Goal: Register for event/course

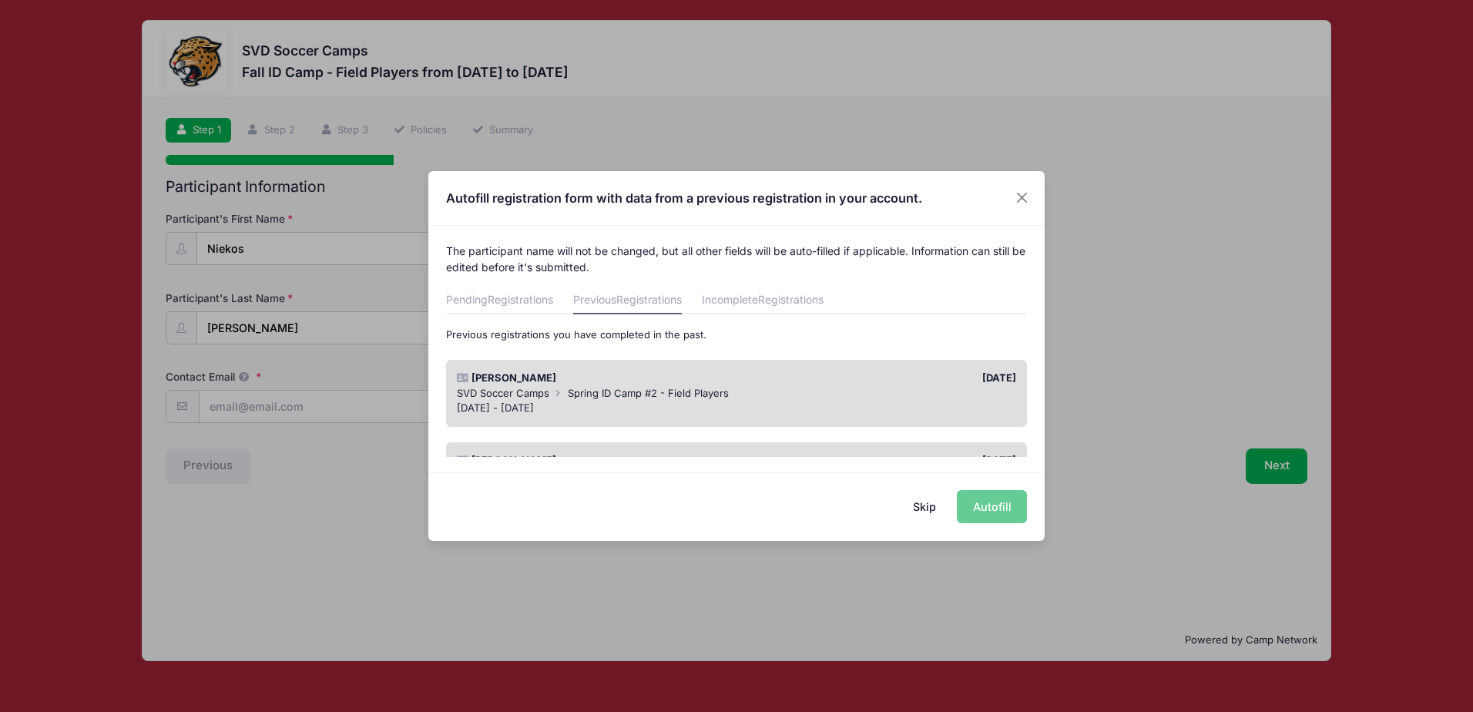
click at [924, 509] on button "Skip" at bounding box center [925, 506] width 55 height 33
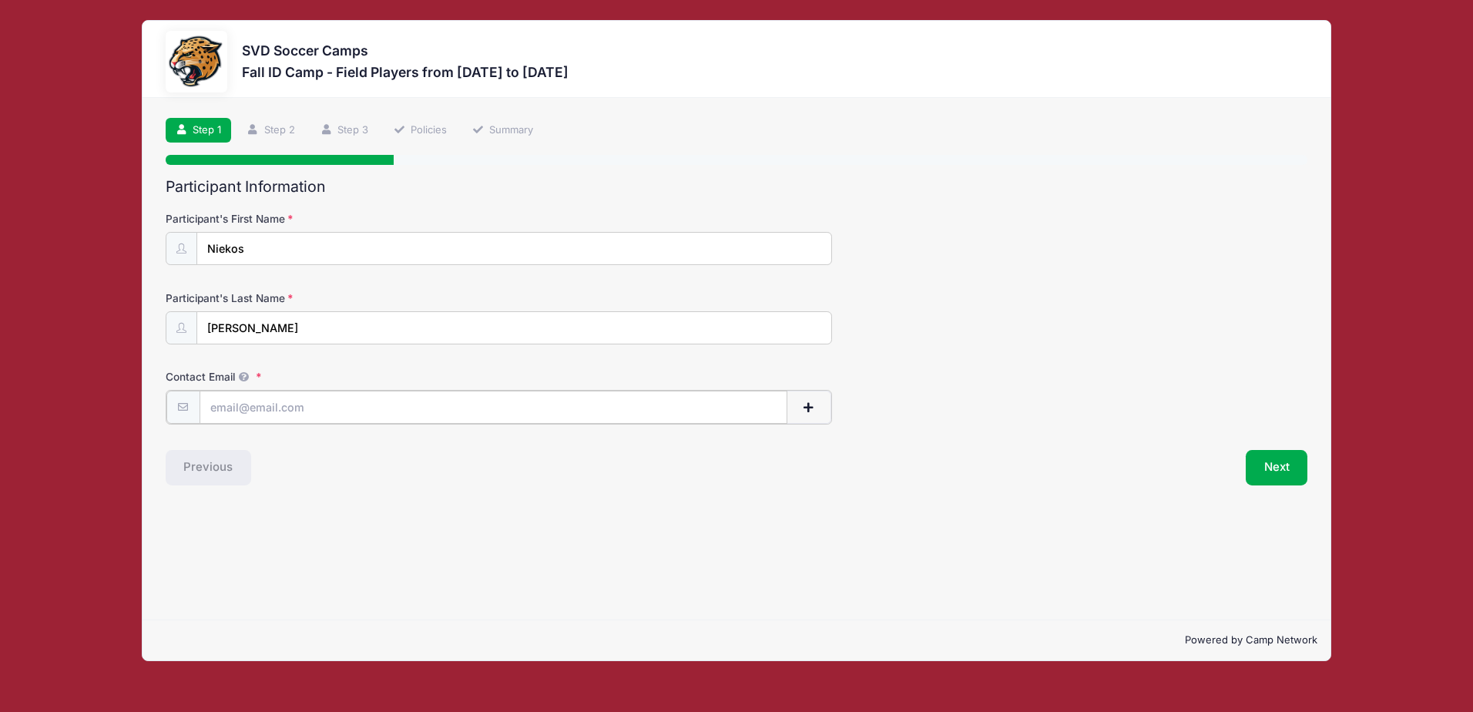
click at [278, 408] on input "Contact Email" at bounding box center [494, 407] width 588 height 33
type input "[EMAIL_ADDRESS][DOMAIN_NAME]"
click at [1297, 476] on button "Next" at bounding box center [1277, 465] width 62 height 35
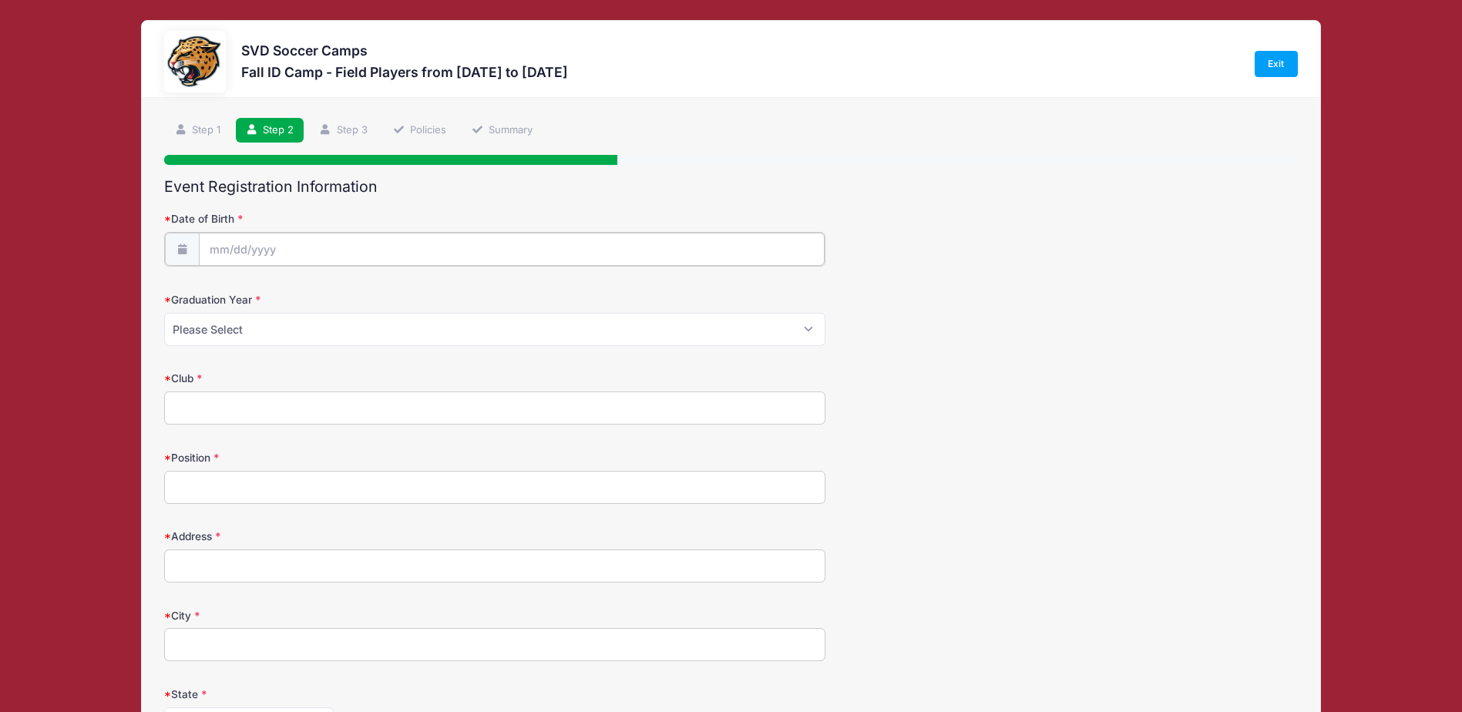
click at [361, 242] on input "Date of Birth" at bounding box center [512, 249] width 626 height 33
click at [223, 292] on icon at bounding box center [222, 291] width 10 height 10
select select "8"
click at [374, 294] on div "January February March April May June July August September October November De…" at bounding box center [306, 286] width 147 height 26
click at [341, 293] on input "2025" at bounding box center [343, 289] width 50 height 23
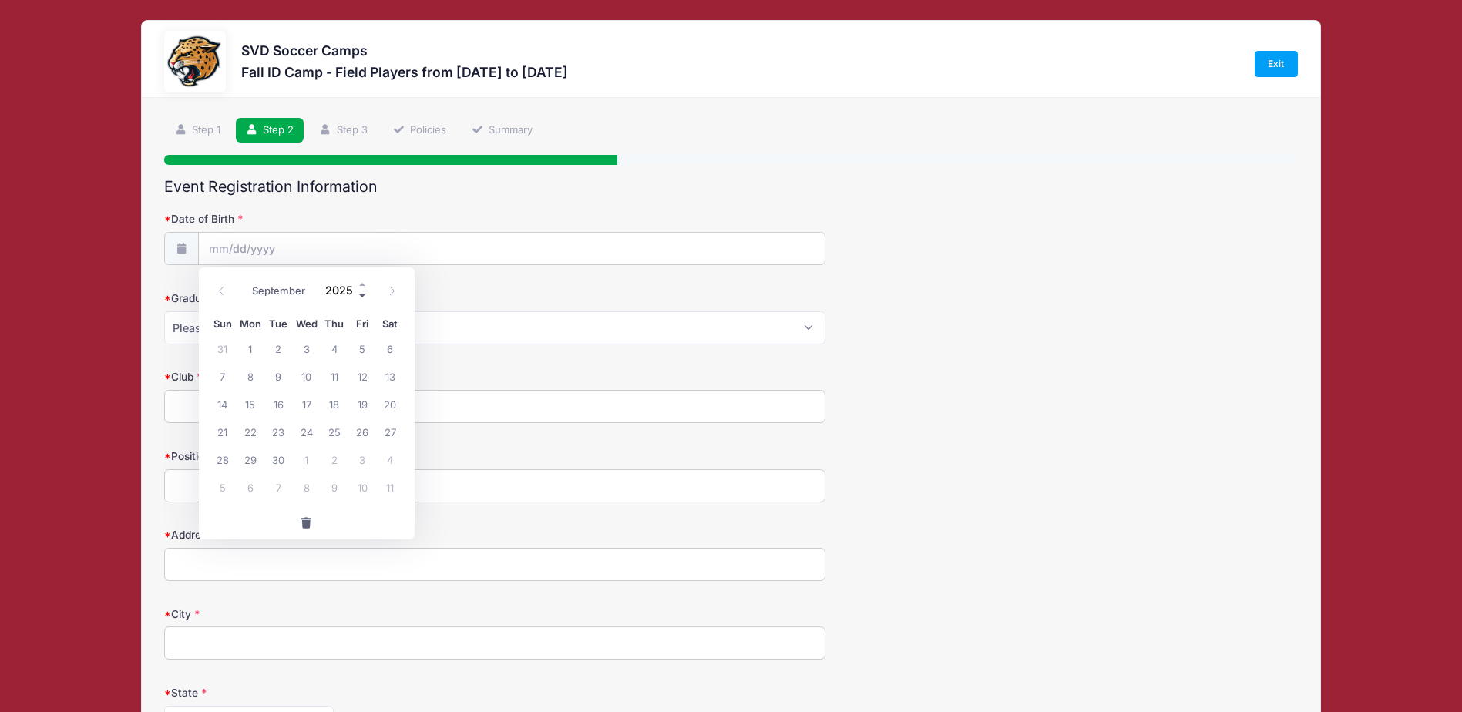
click at [360, 296] on span at bounding box center [363, 296] width 11 height 12
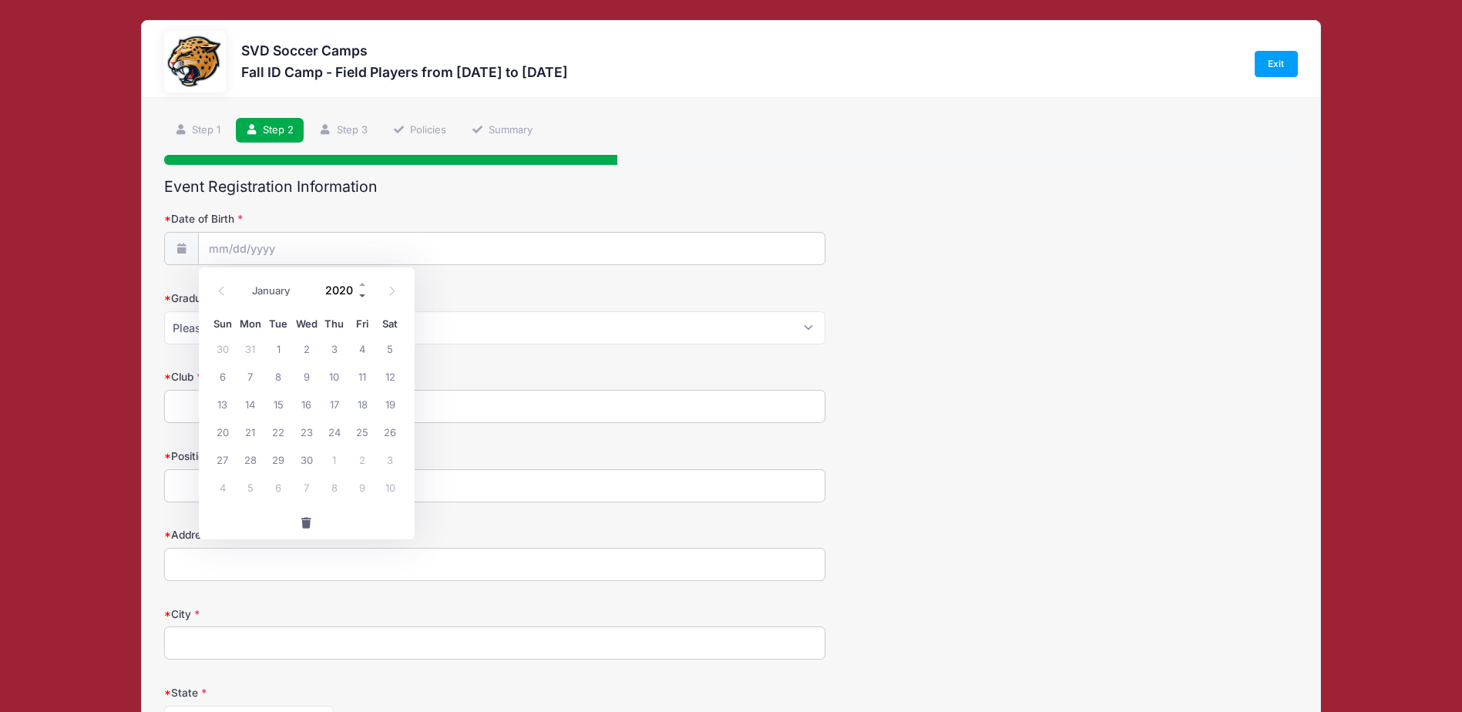
click at [360, 293] on span at bounding box center [363, 296] width 11 height 12
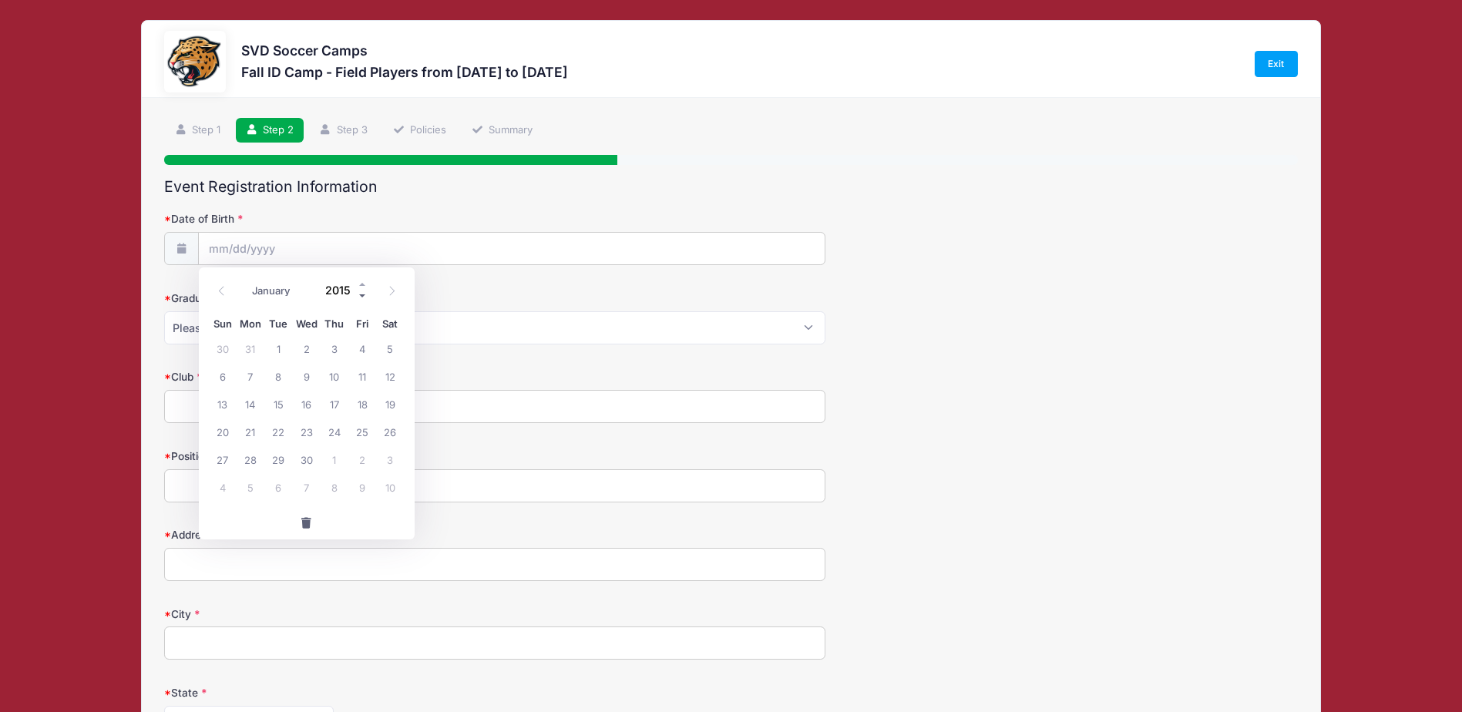
click at [360, 293] on span at bounding box center [363, 296] width 11 height 12
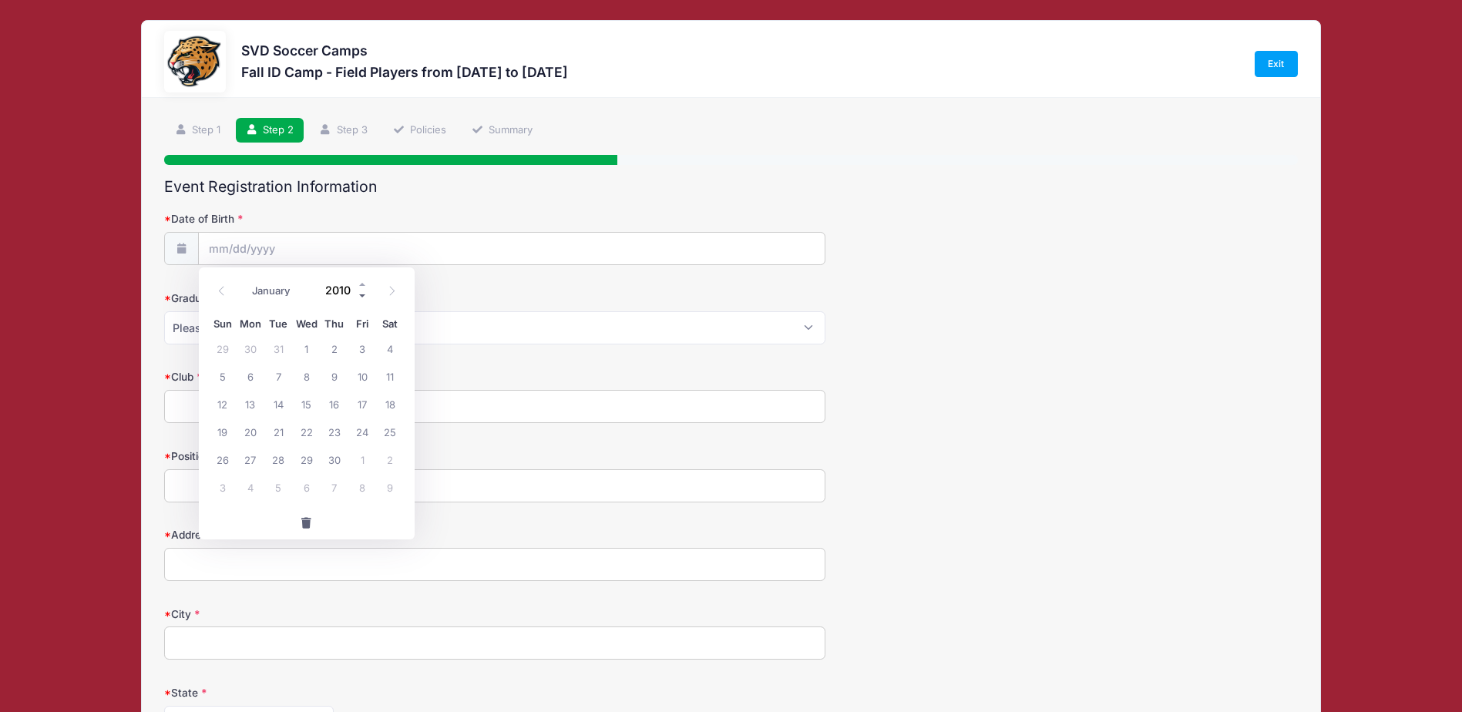
click at [360, 293] on span at bounding box center [363, 296] width 11 height 12
type input "2008"
click at [219, 297] on span at bounding box center [221, 290] width 25 height 26
click at [219, 294] on icon at bounding box center [222, 291] width 10 height 10
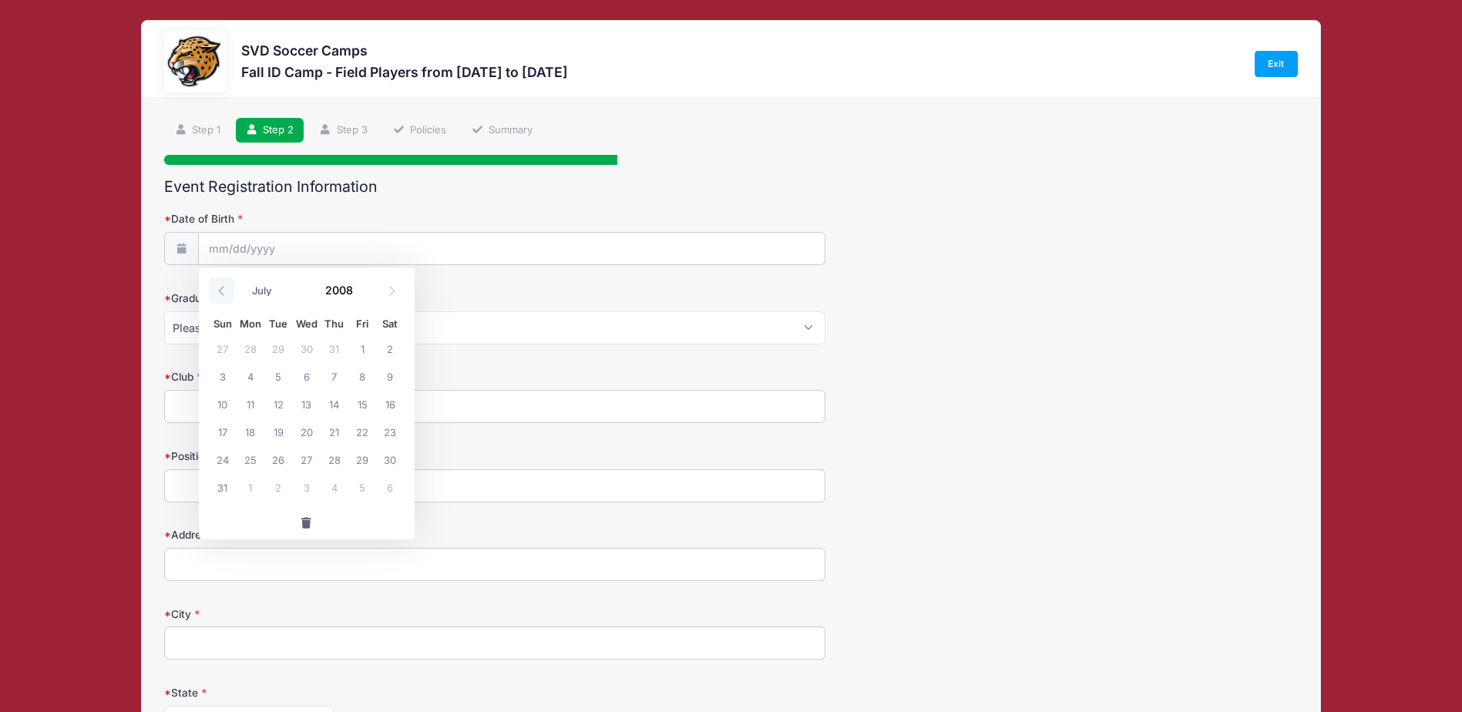
click at [219, 294] on icon at bounding box center [222, 291] width 10 height 10
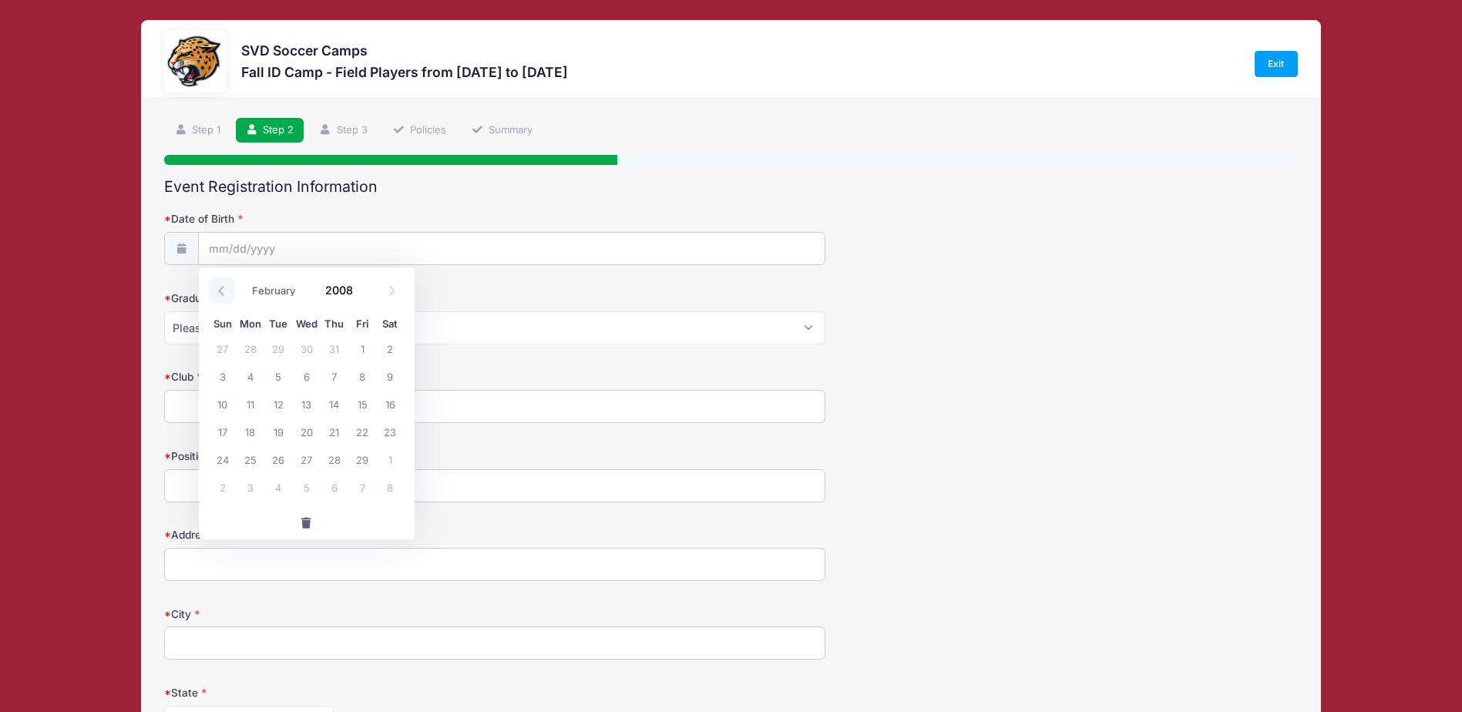
click at [219, 294] on icon at bounding box center [222, 291] width 10 height 10
select select "0"
click at [386, 373] on span "12" at bounding box center [390, 376] width 28 height 28
type input "01/12/2008"
click at [281, 327] on select "Please Select 2024 2025 2026 2027 2028 2029" at bounding box center [494, 327] width 661 height 33
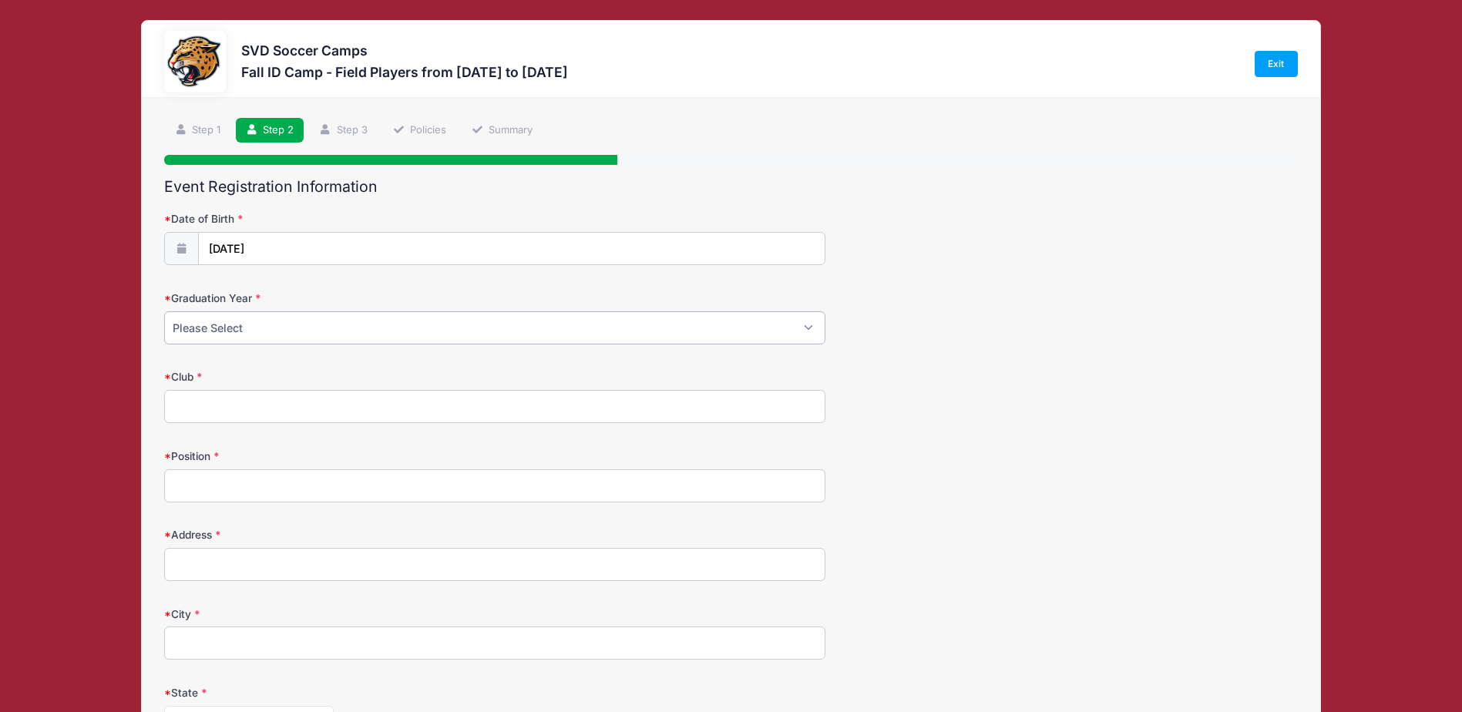
select select "2026"
click at [164, 311] on select "Please Select 2024 2025 2026 2027 2028 2029" at bounding box center [494, 327] width 661 height 33
click at [275, 411] on input "Club" at bounding box center [494, 406] width 661 height 33
type input "Indy Eleven MLS Next U19"
click at [255, 489] on input "Position" at bounding box center [494, 485] width 661 height 33
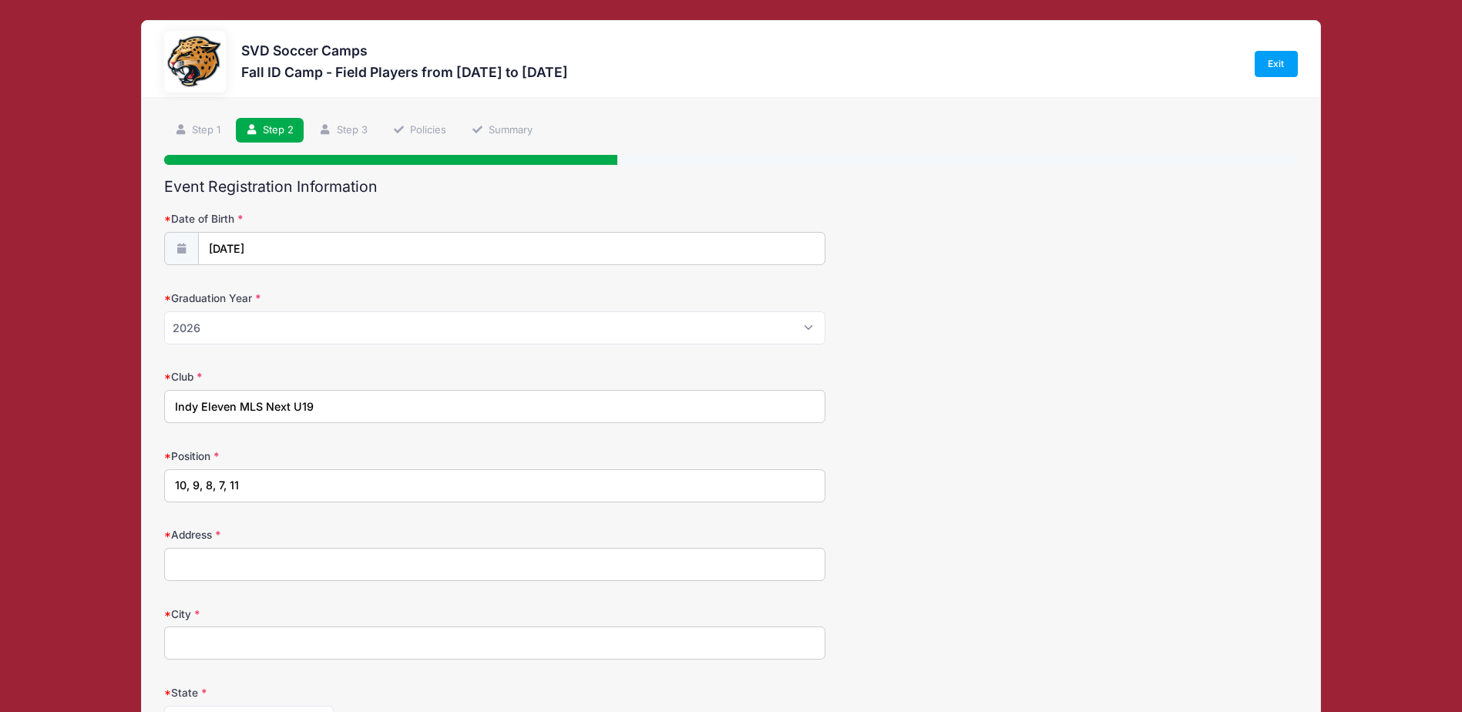
type input "10, 9, 8, 7, 11"
drag, startPoint x: 263, startPoint y: 563, endPoint x: 307, endPoint y: 564, distance: 43.9
click at [263, 563] on input "Address" at bounding box center [494, 564] width 661 height 33
type input "6510 Deerfield Drive"
type input "Choose Not to Disclose"
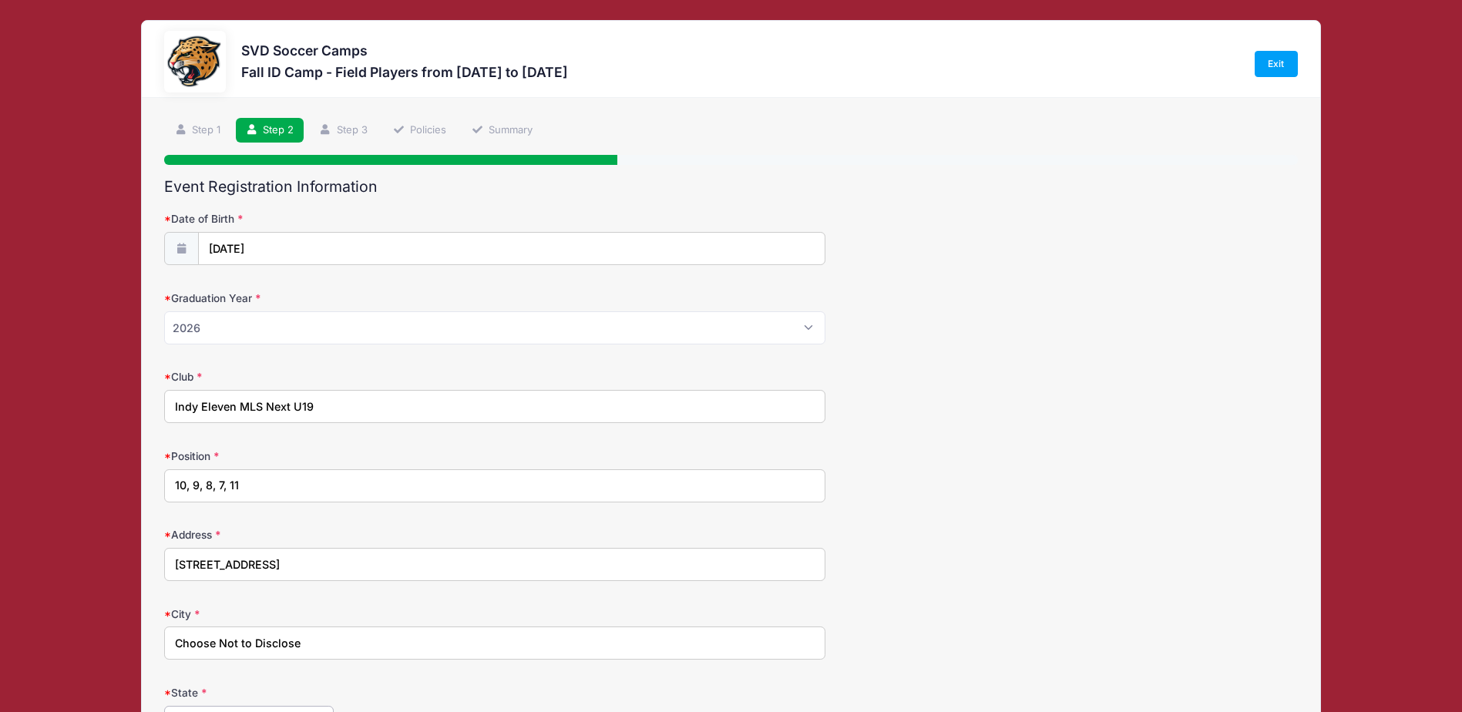
select select "IN"
click at [349, 640] on input "Choose Not to Disclose" at bounding box center [494, 642] width 661 height 33
type input "C"
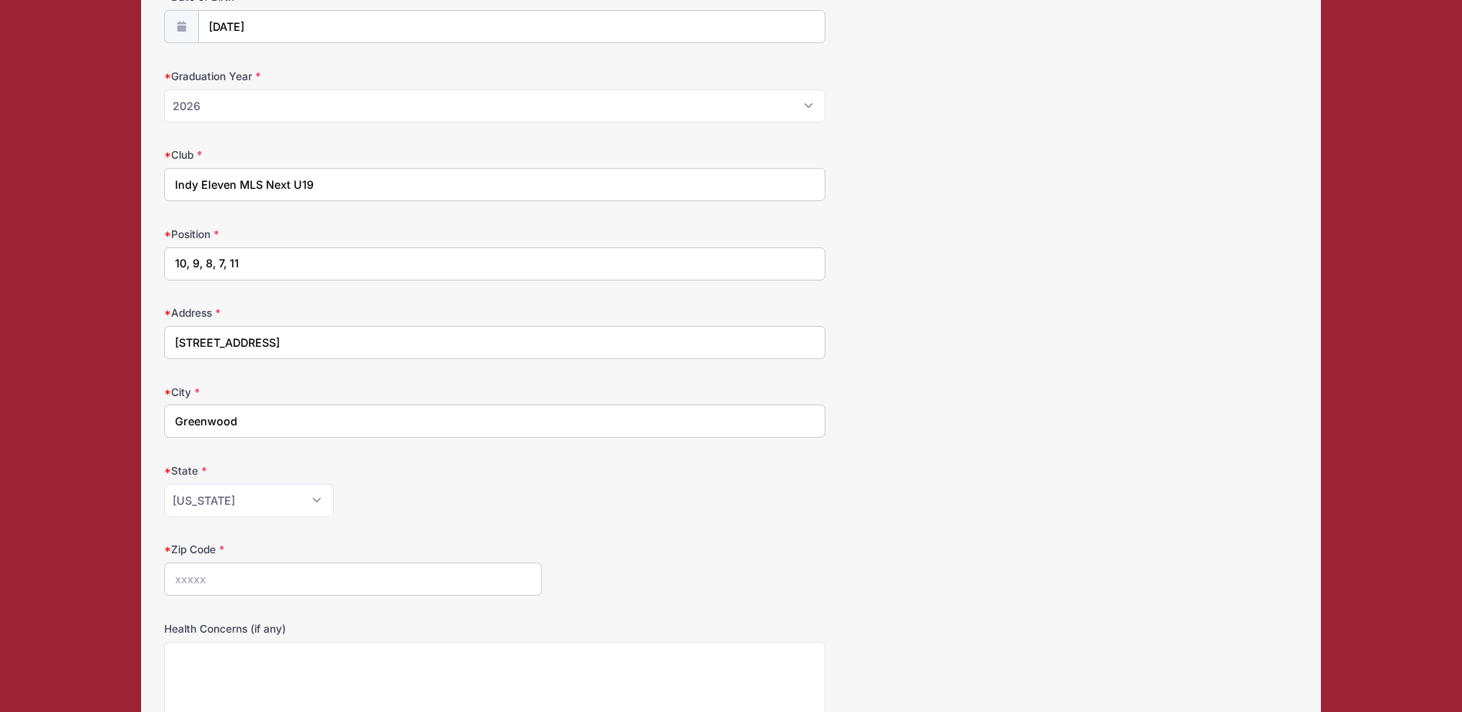
scroll to position [231, 0]
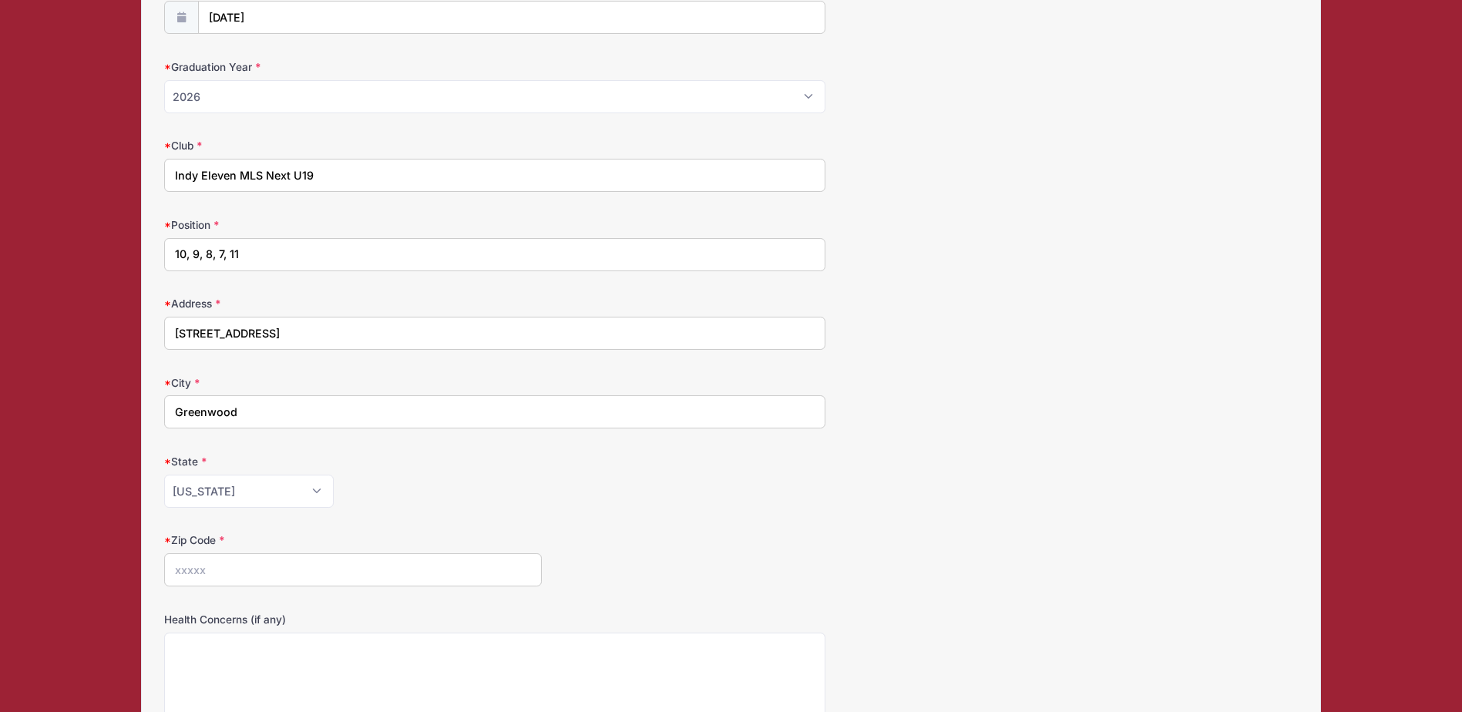
type input "Greenwood"
click at [222, 567] on input "Zip Code" at bounding box center [353, 569] width 378 height 33
type input "46143"
click at [673, 465] on div "State Alabama Alaska American Samoa Arizona Arkansas Armed Forces Africa Armed …" at bounding box center [730, 481] width 1133 height 54
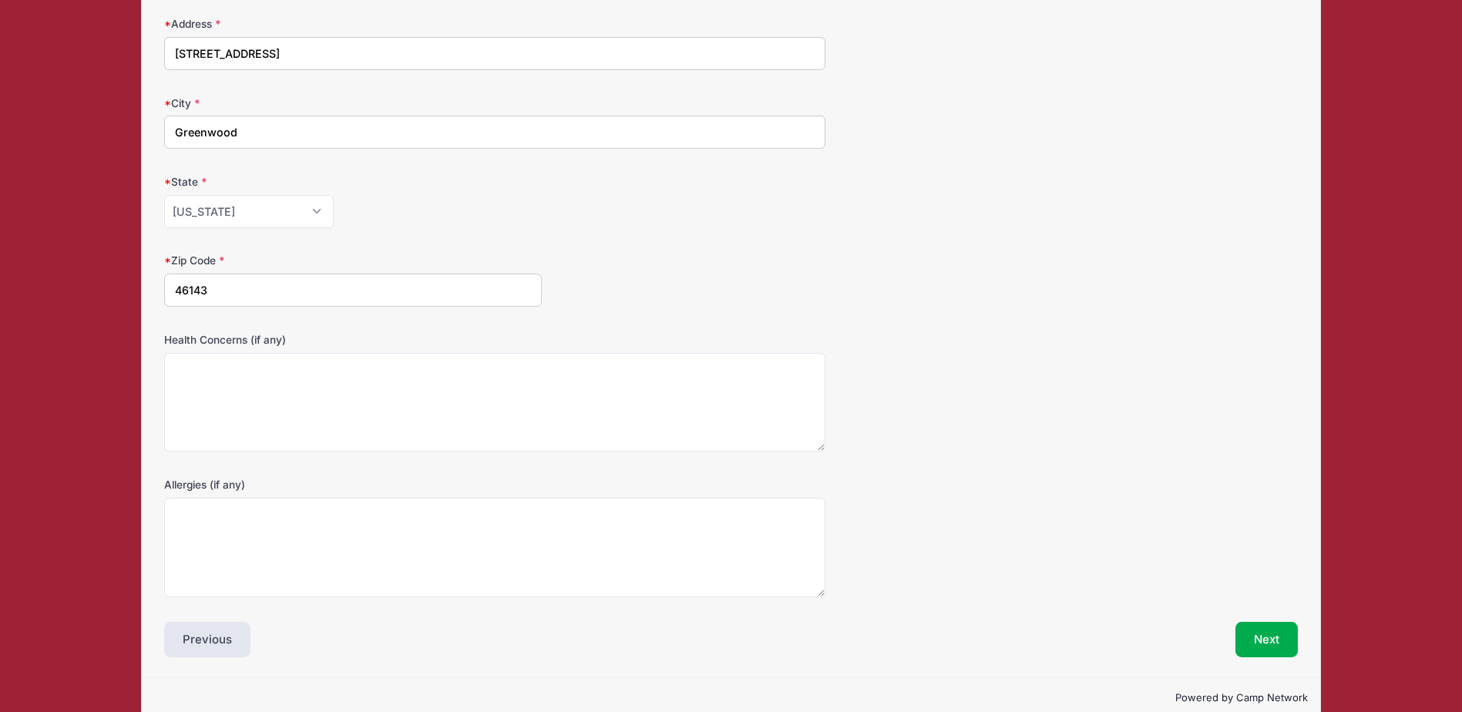
scroll to position [538, 0]
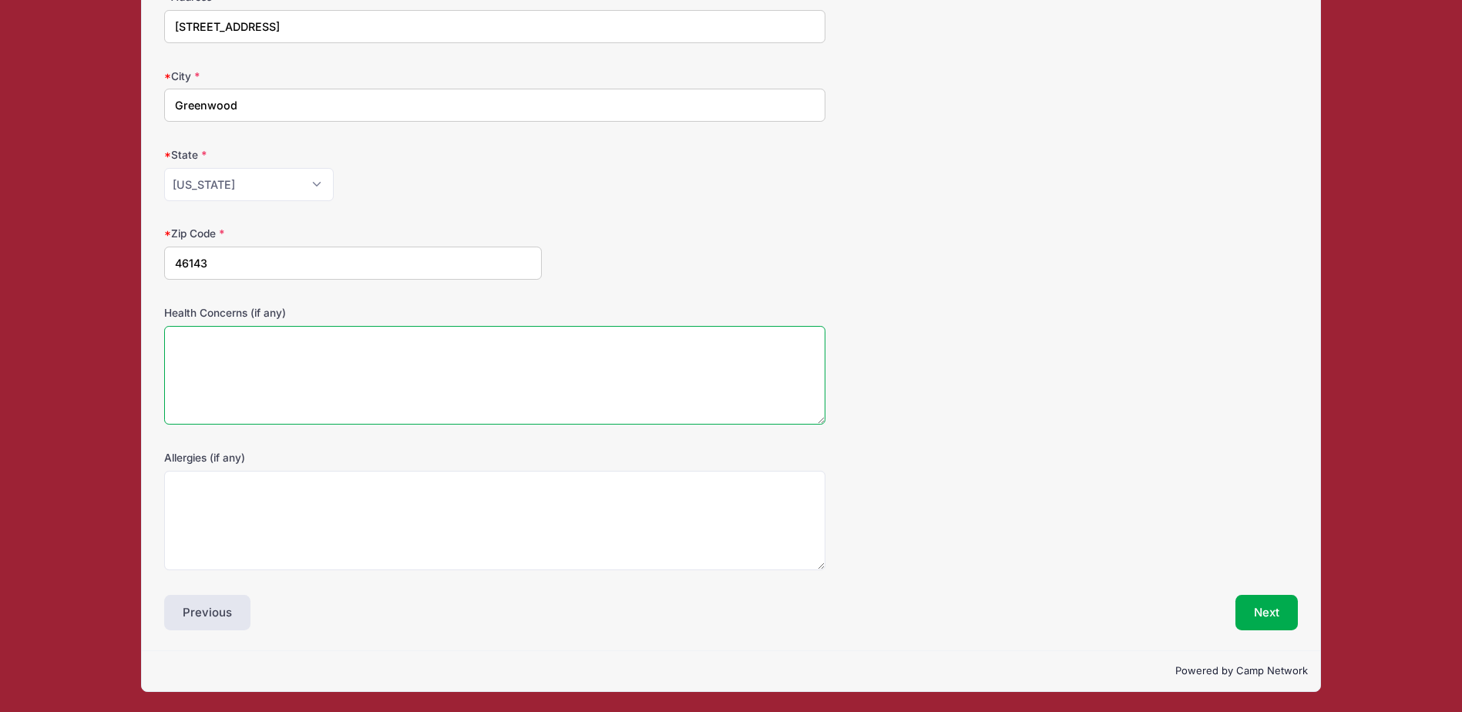
click at [240, 360] on textarea "Health Concerns (if any)" at bounding box center [494, 375] width 661 height 99
type textarea "None"
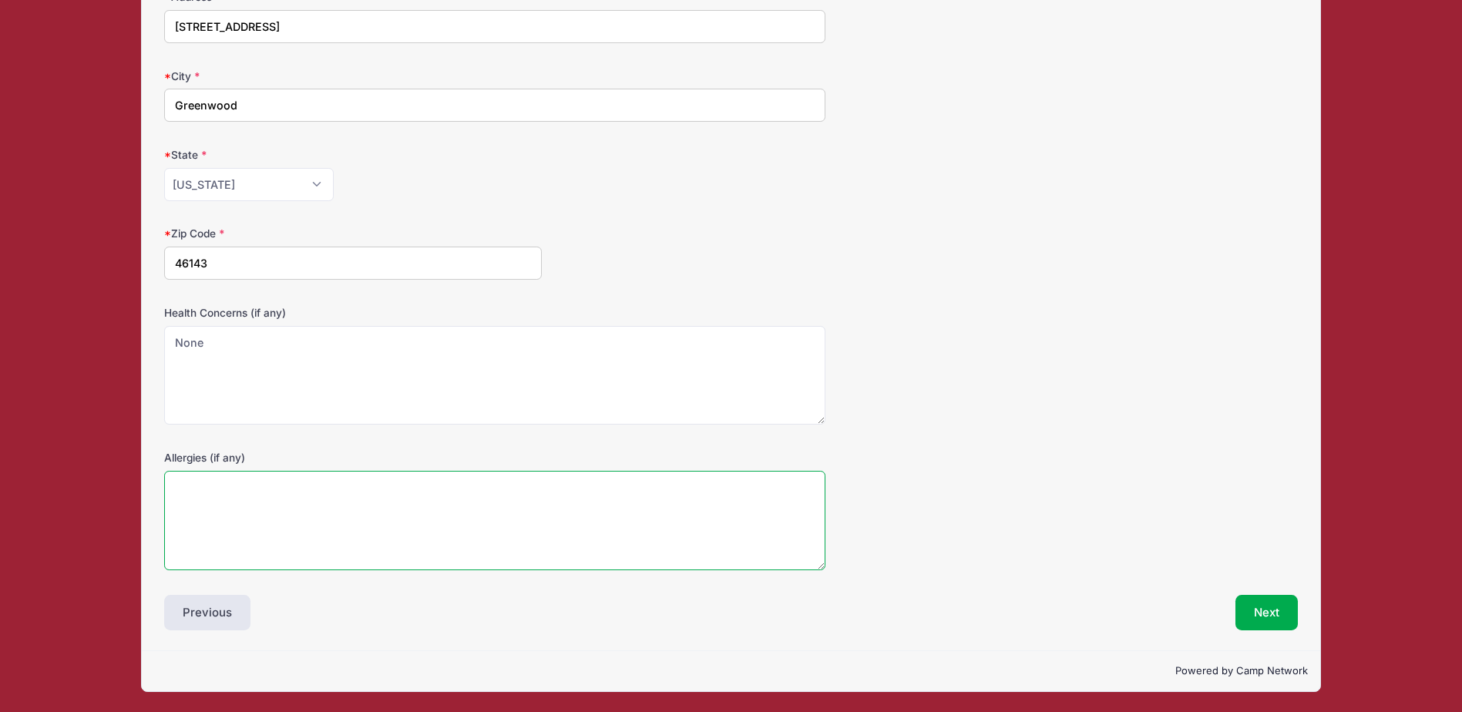
click at [231, 497] on textarea "Allergies (if any)" at bounding box center [494, 520] width 661 height 99
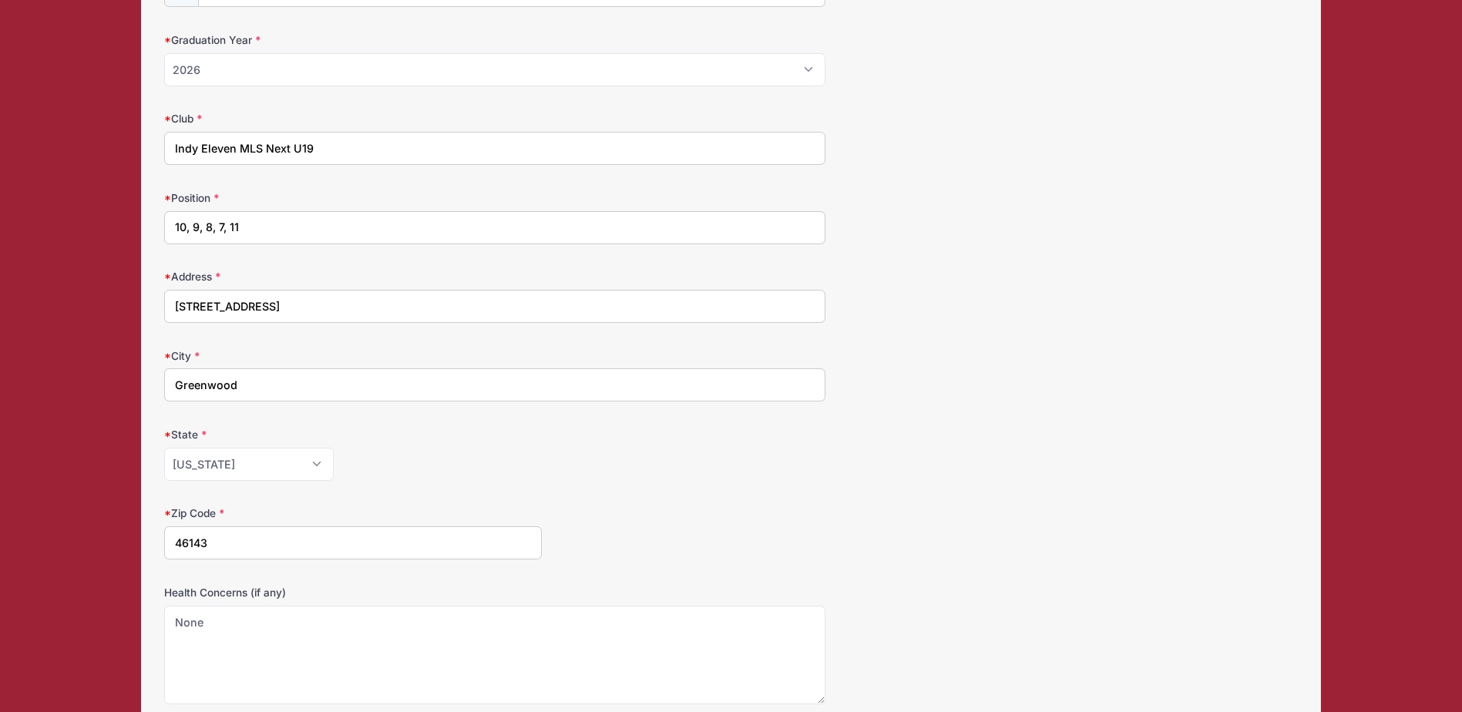
scroll to position [153, 0]
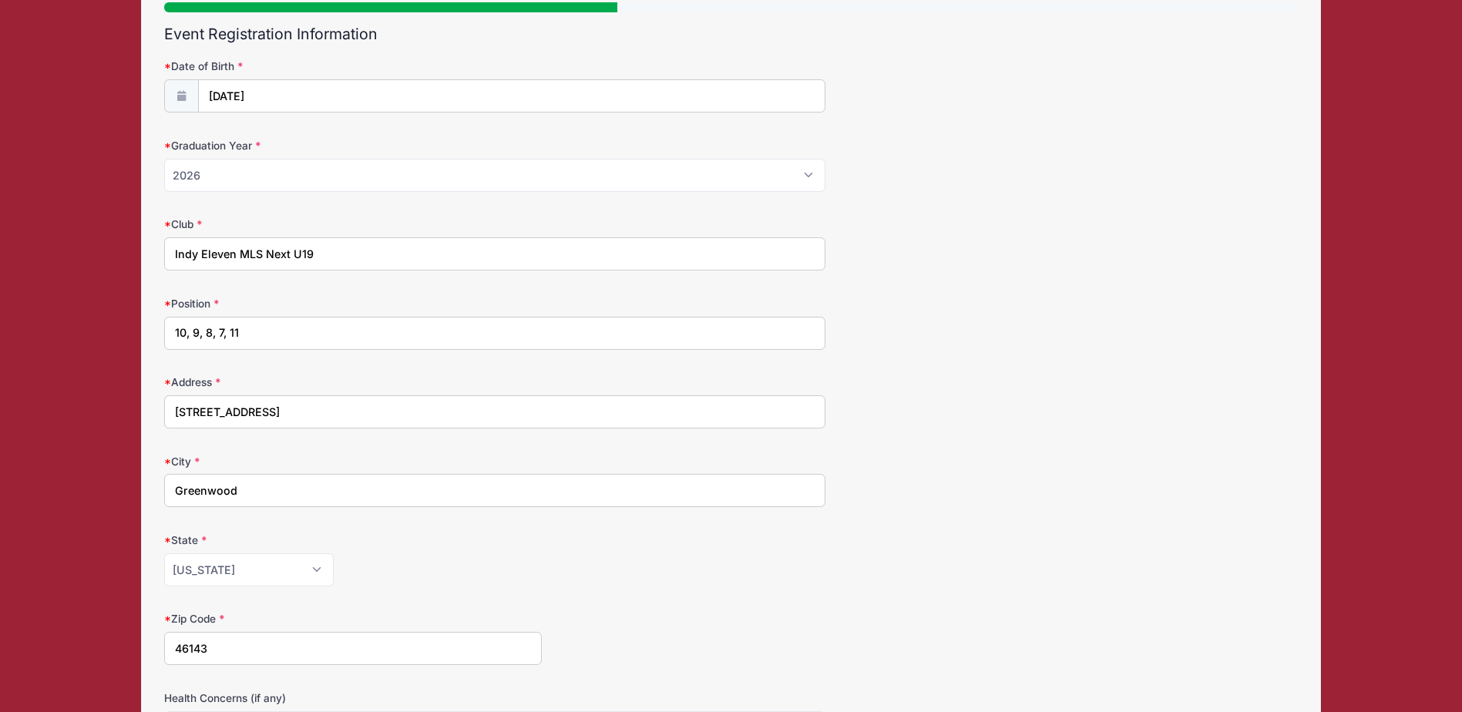
type textarea "None"
click at [237, 246] on input "Indy Eleven MLS Next U19" at bounding box center [494, 253] width 661 height 33
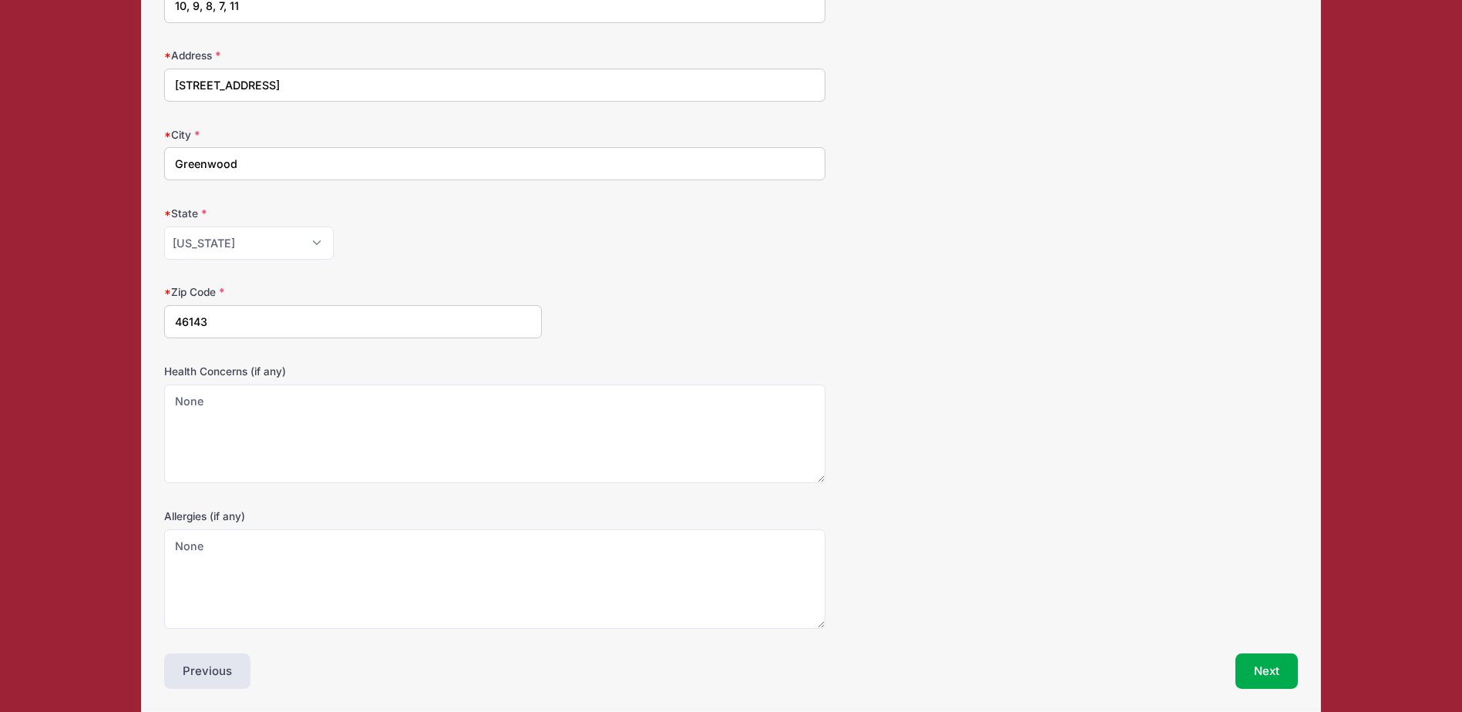
scroll to position [538, 0]
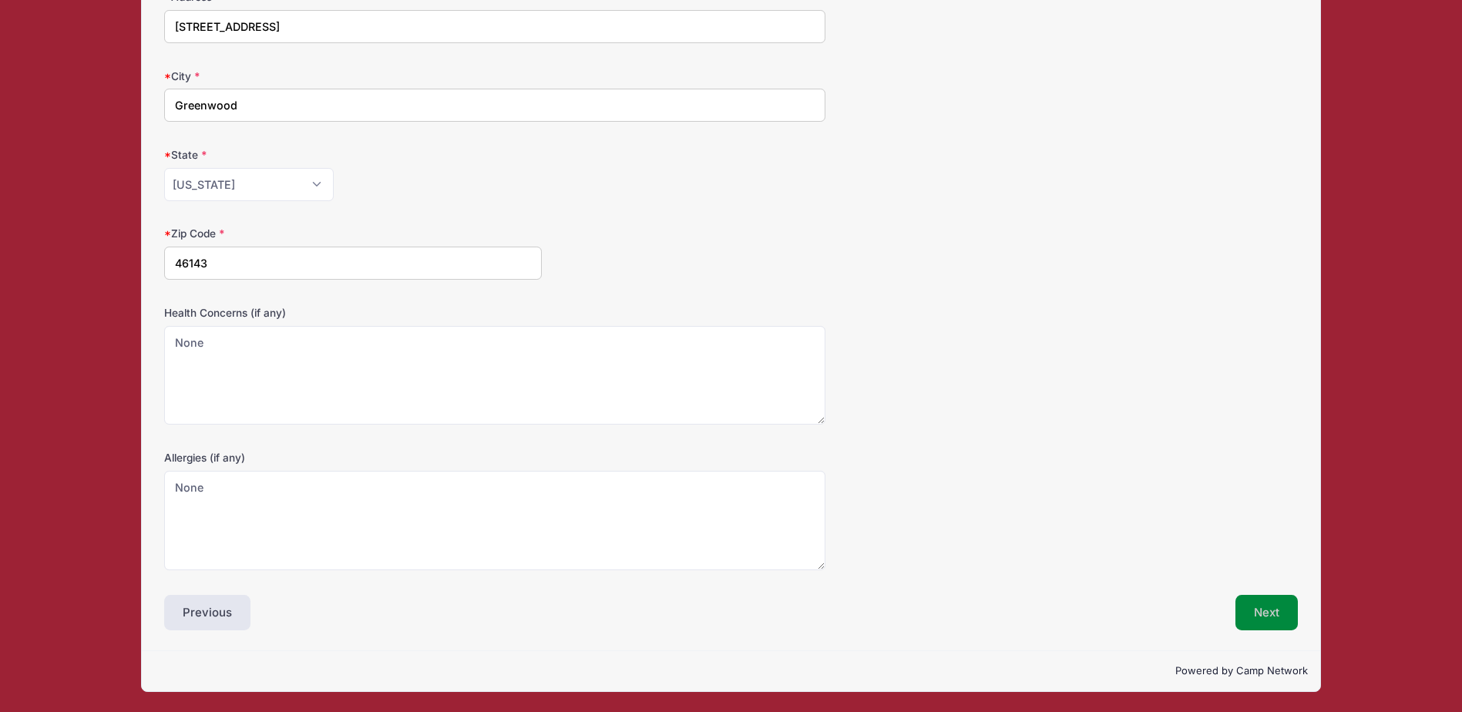
type input "Indy Eleven - MLS Next U19"
click at [1267, 606] on button "Next" at bounding box center [1266, 612] width 62 height 35
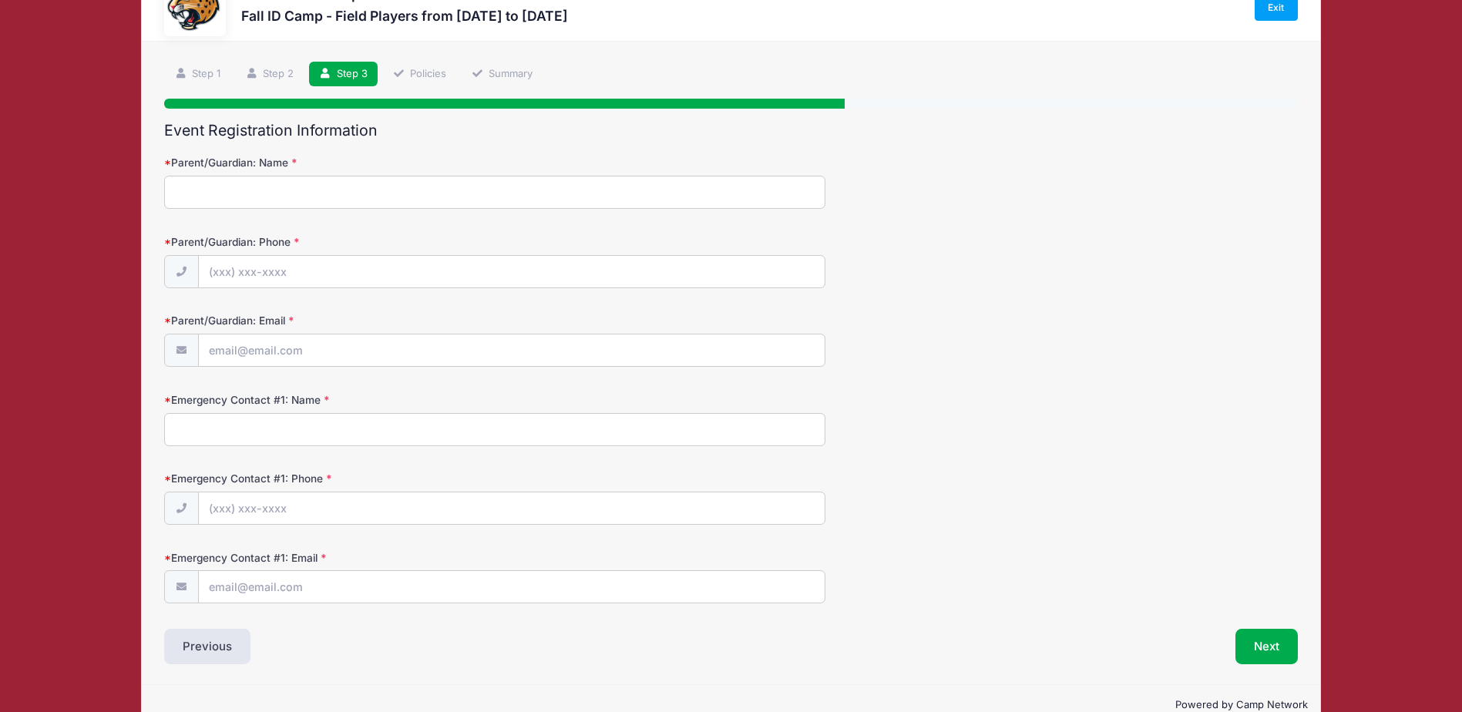
scroll to position [0, 0]
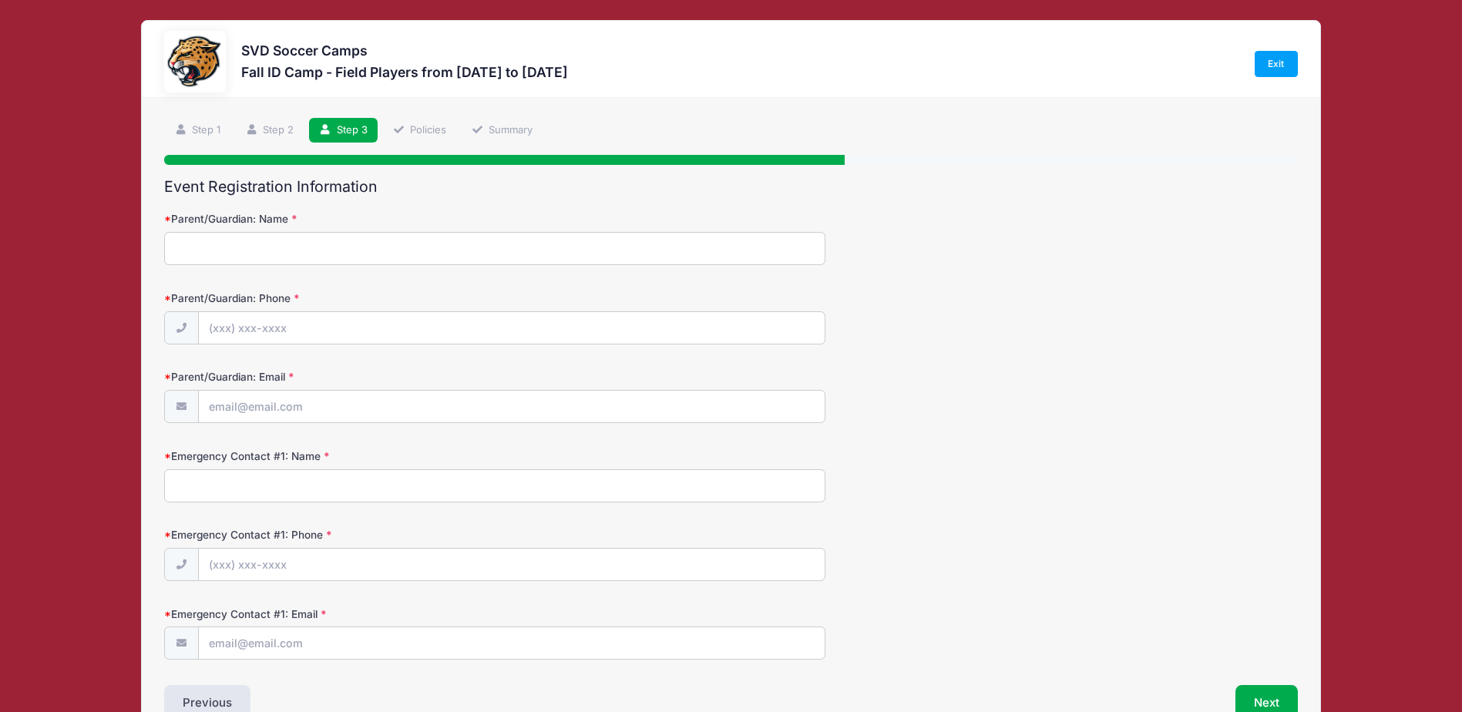
click at [215, 240] on input "Parent/Guardian: Name" at bounding box center [494, 248] width 661 height 33
type input "Jason Whitney"
type input "(317) 403-9351"
click at [295, 394] on input "Parent/Guardian: Email" at bounding box center [512, 407] width 626 height 33
type input "jason@twcre.com"
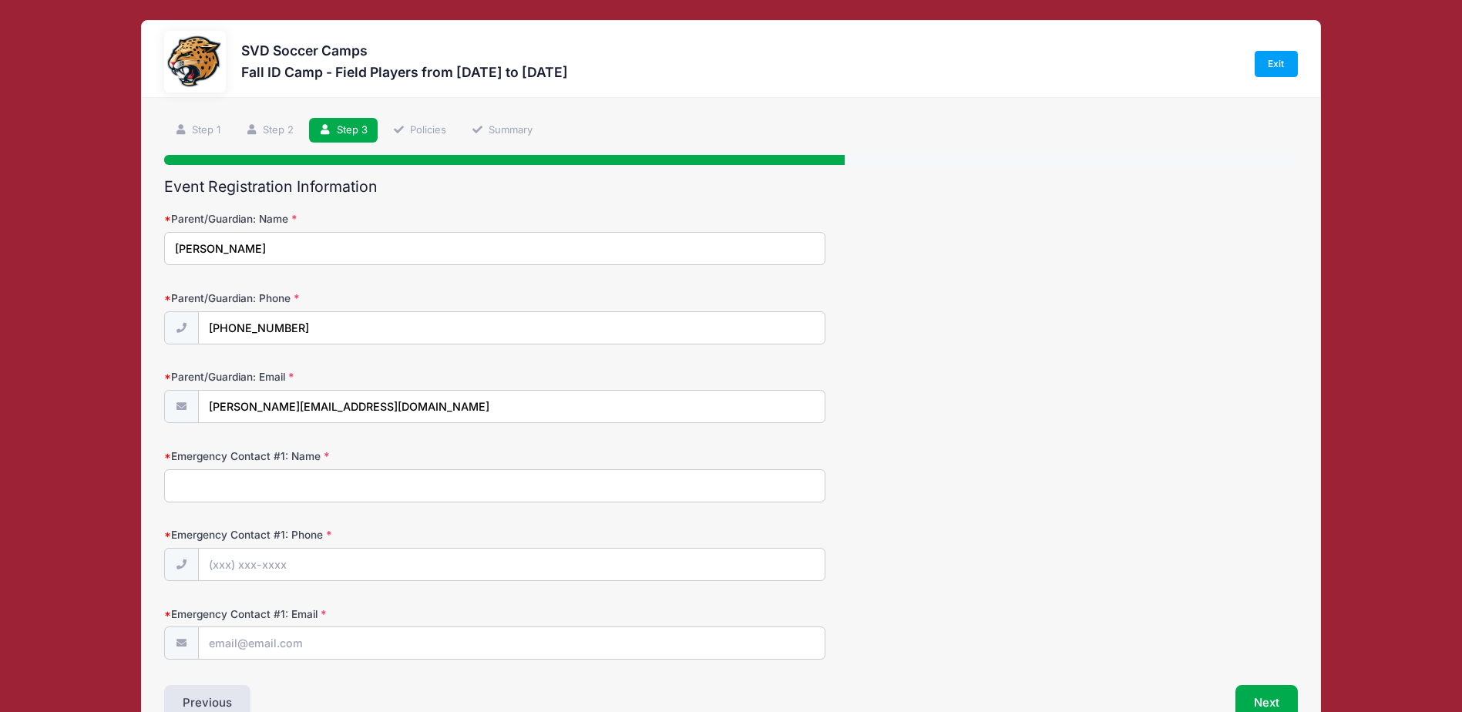
click at [250, 485] on input "Emergency Contact #1: Name" at bounding box center [494, 485] width 661 height 33
type input "Jason Whitney"
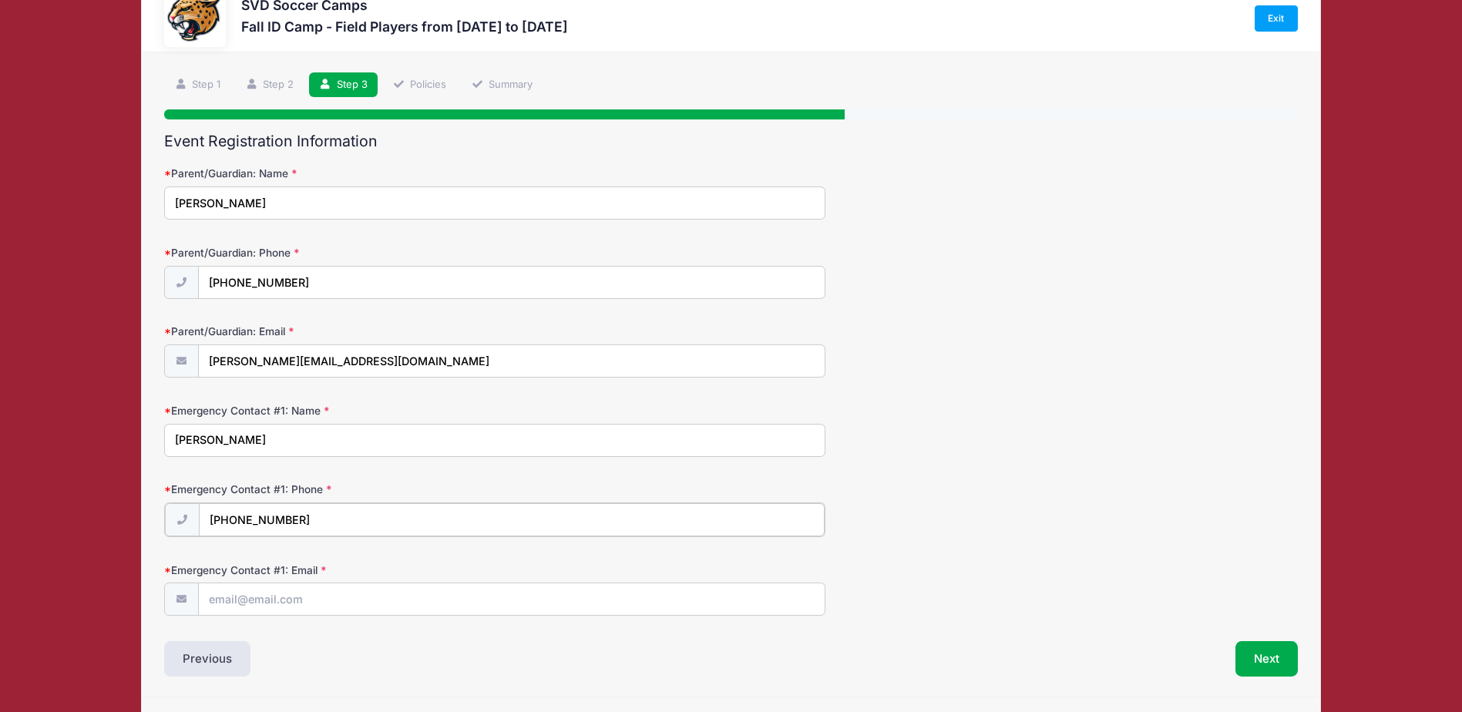
scroll to position [92, 0]
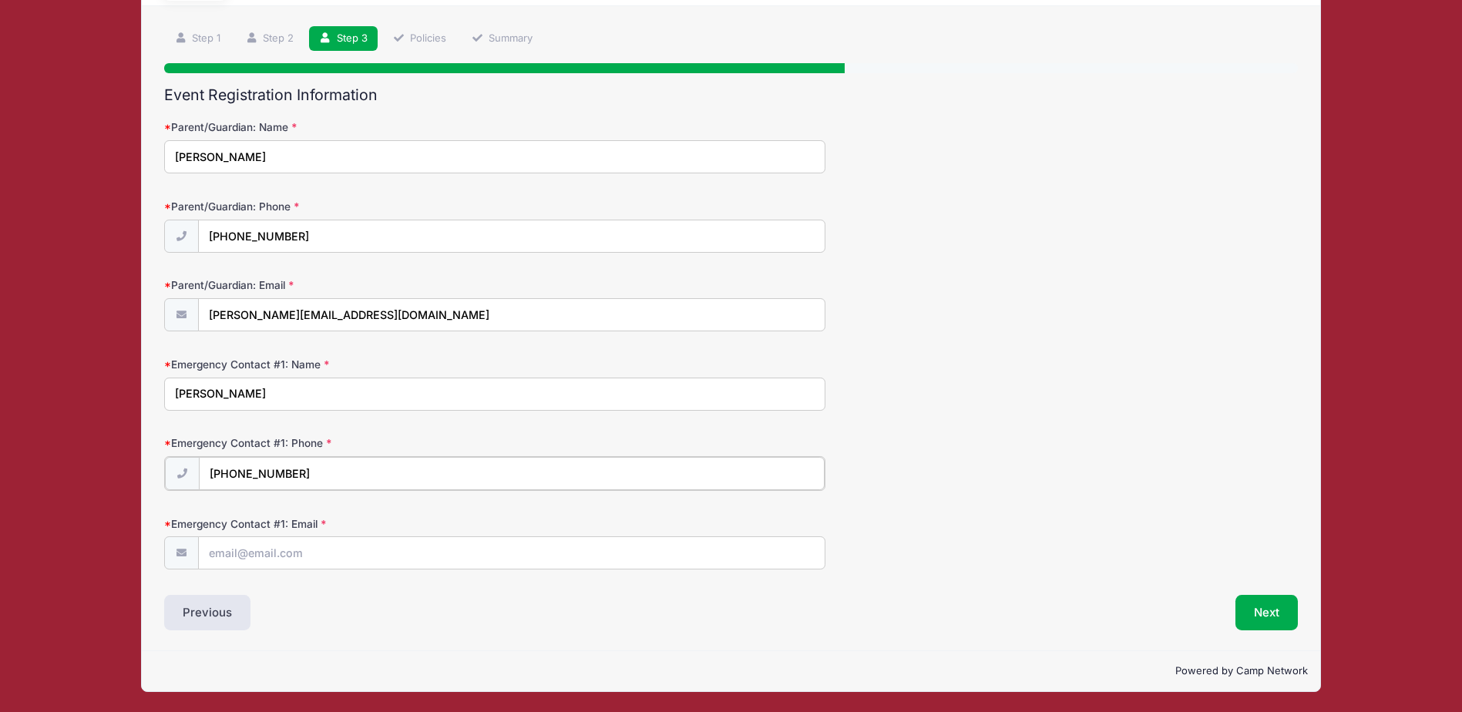
type input "(317) 403-9351"
click at [317, 552] on input "Emergency Contact #1: Email" at bounding box center [512, 551] width 626 height 33
type input "kriscindawhitney@gmail.com"
click at [1287, 614] on button "Next" at bounding box center [1266, 612] width 62 height 35
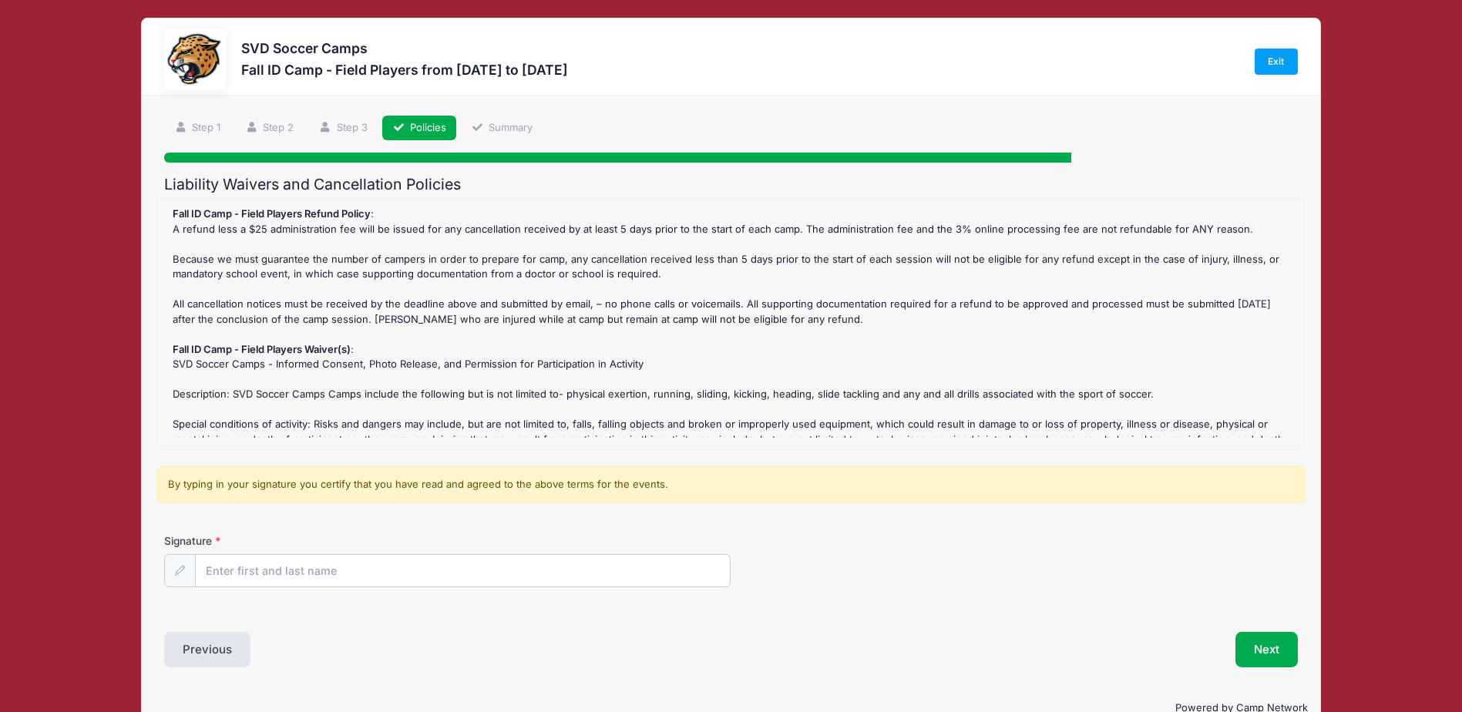
scroll to position [0, 0]
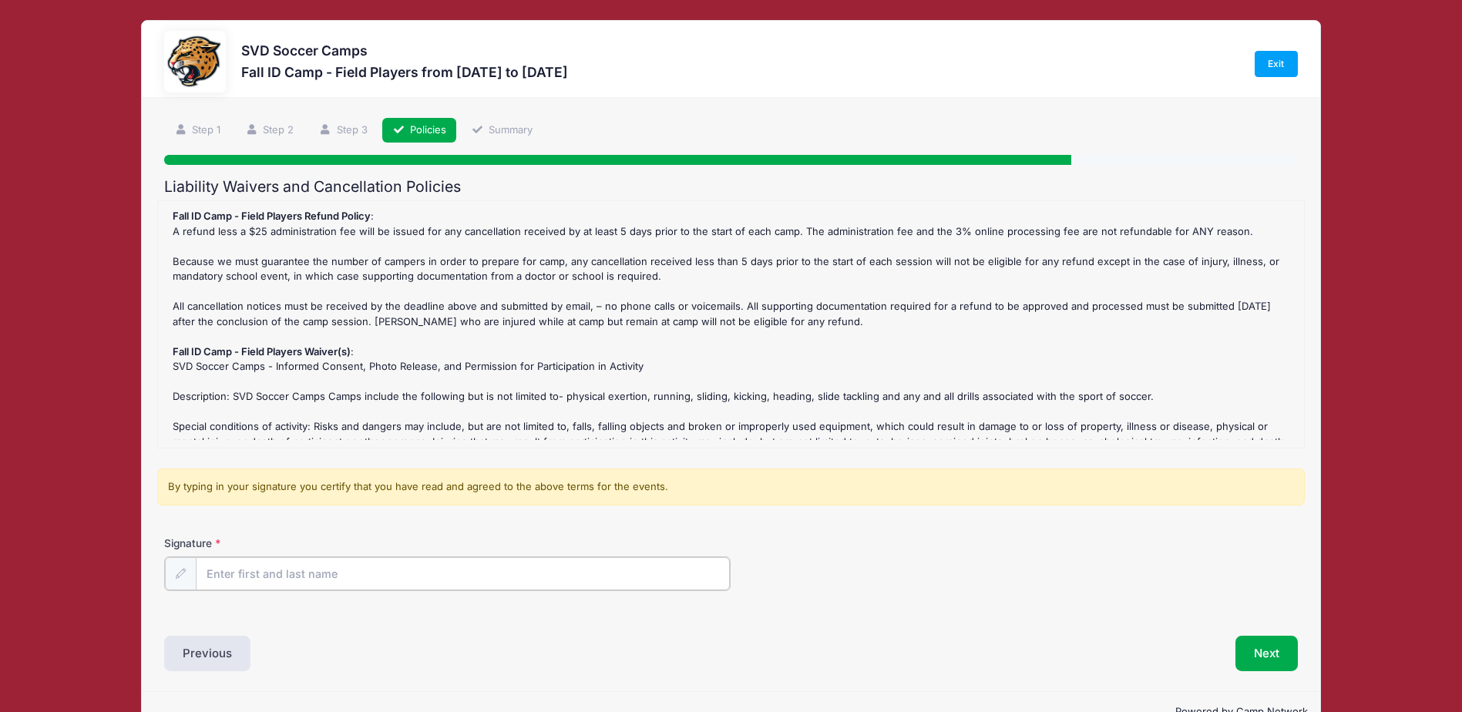
click at [345, 576] on input "Signature" at bounding box center [463, 573] width 534 height 33
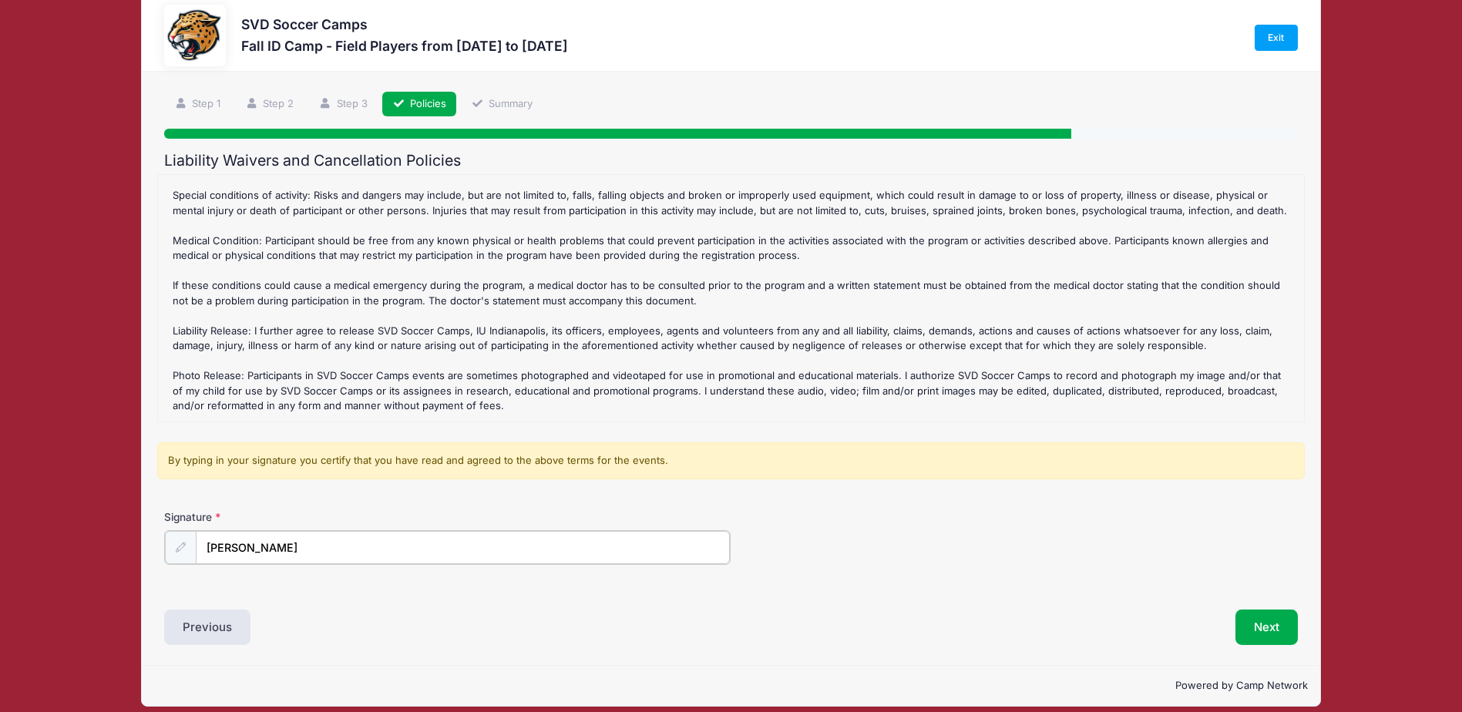
scroll to position [41, 0]
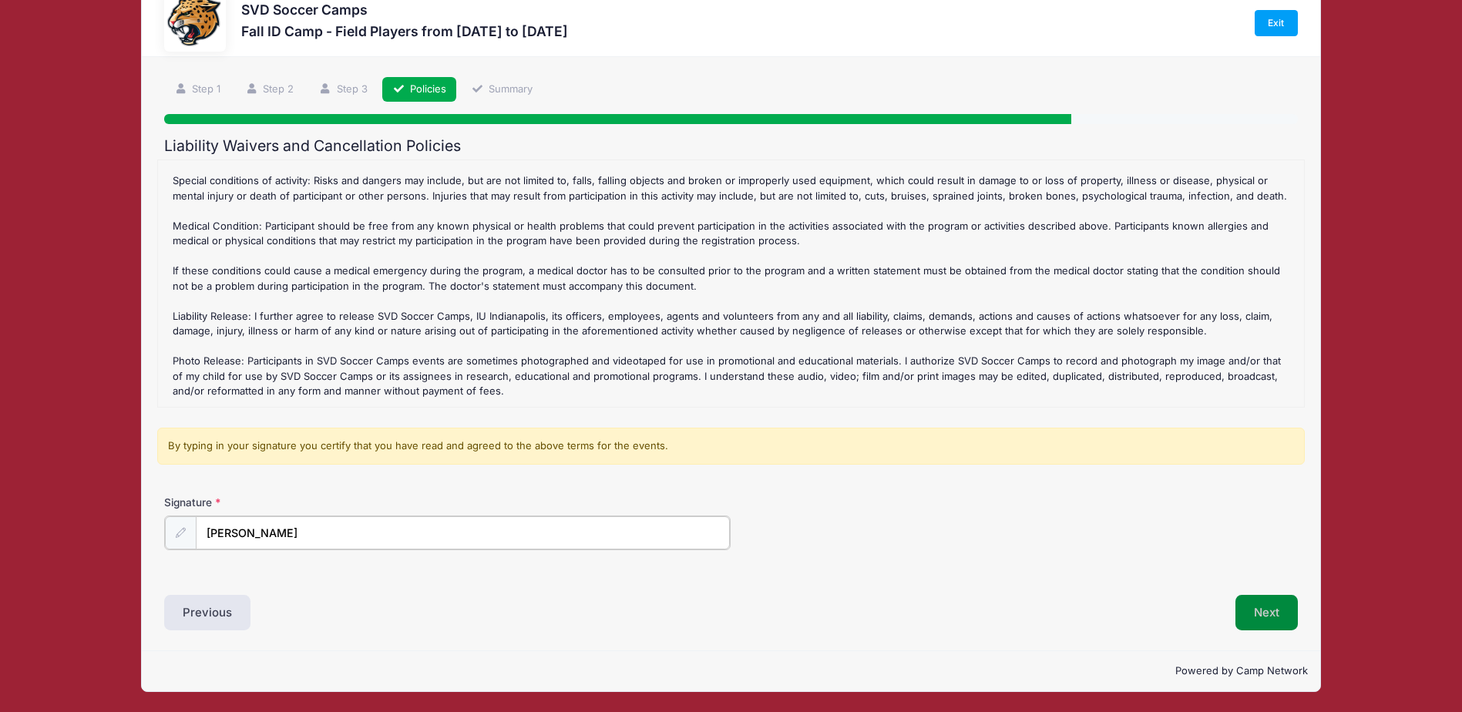
type input "Jason Whitney"
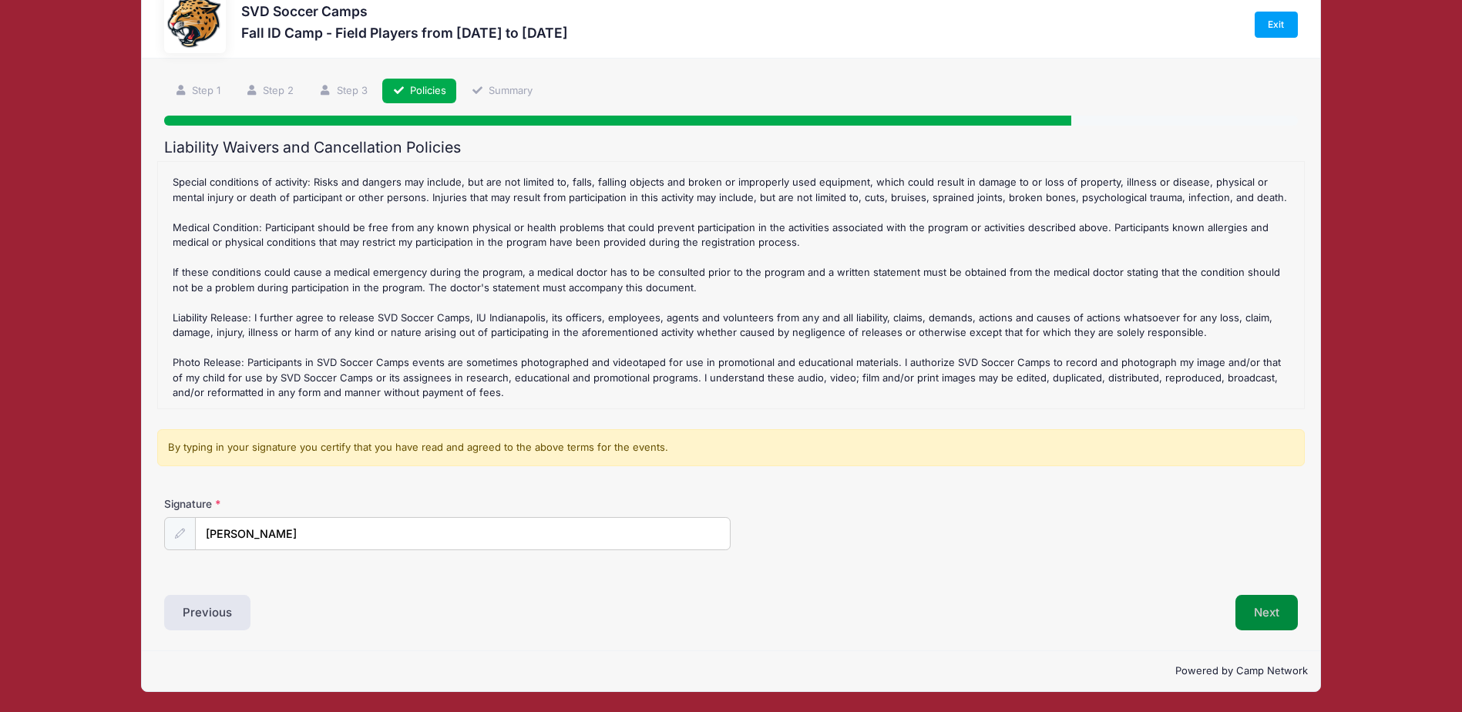
click at [1282, 618] on button "Next" at bounding box center [1266, 612] width 62 height 35
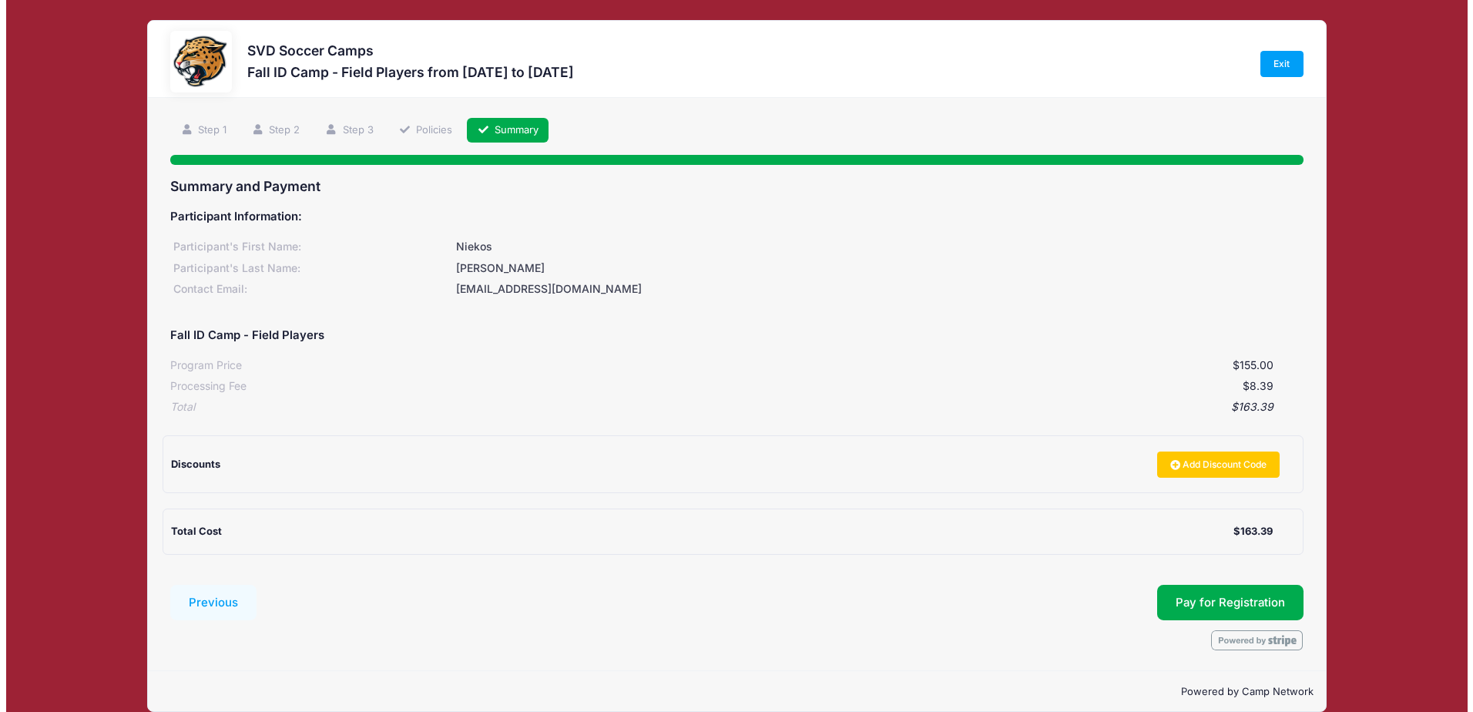
scroll to position [20, 0]
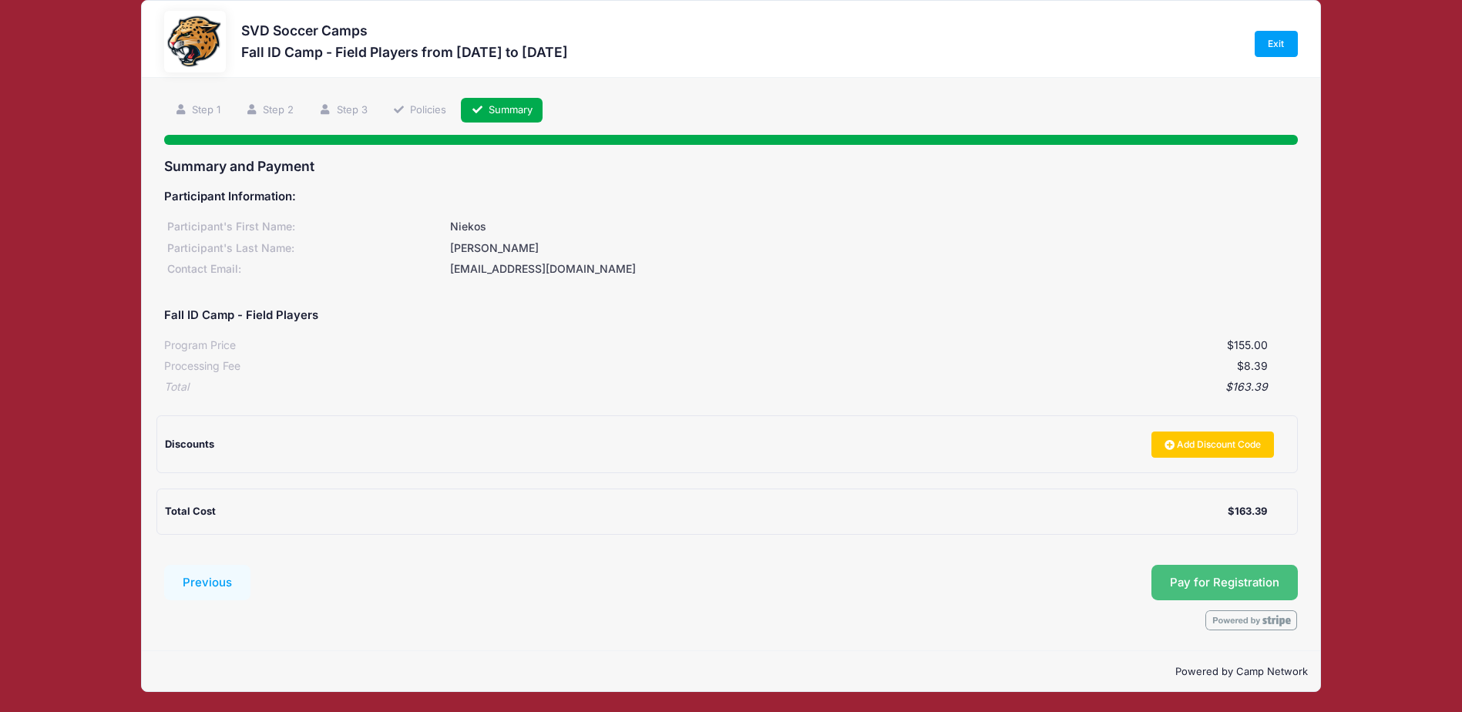
click at [1223, 582] on button "Pay for Registration" at bounding box center [1224, 582] width 146 height 35
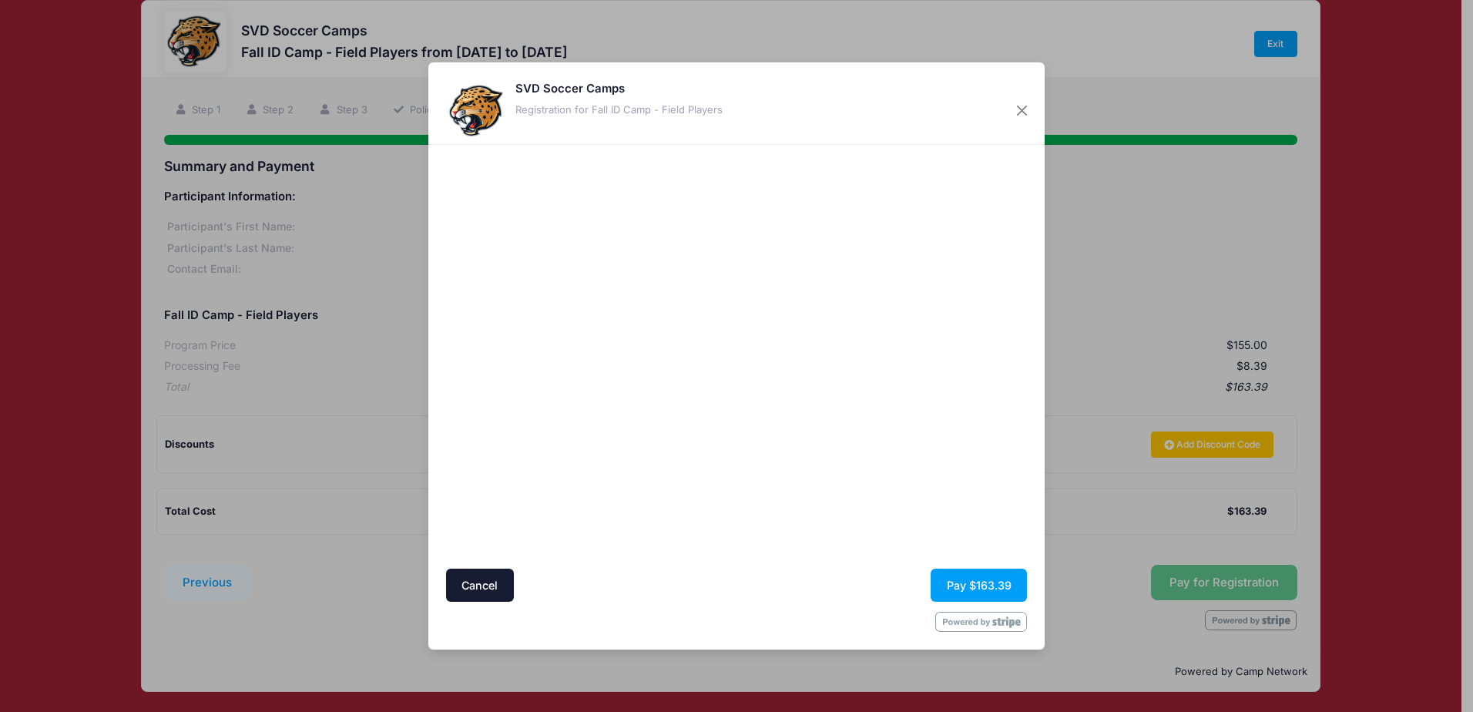
click at [785, 442] on div at bounding box center [886, 357] width 284 height 408
click at [967, 584] on button "Pay $163.39" at bounding box center [979, 585] width 96 height 33
